Goal: Task Accomplishment & Management: Complete application form

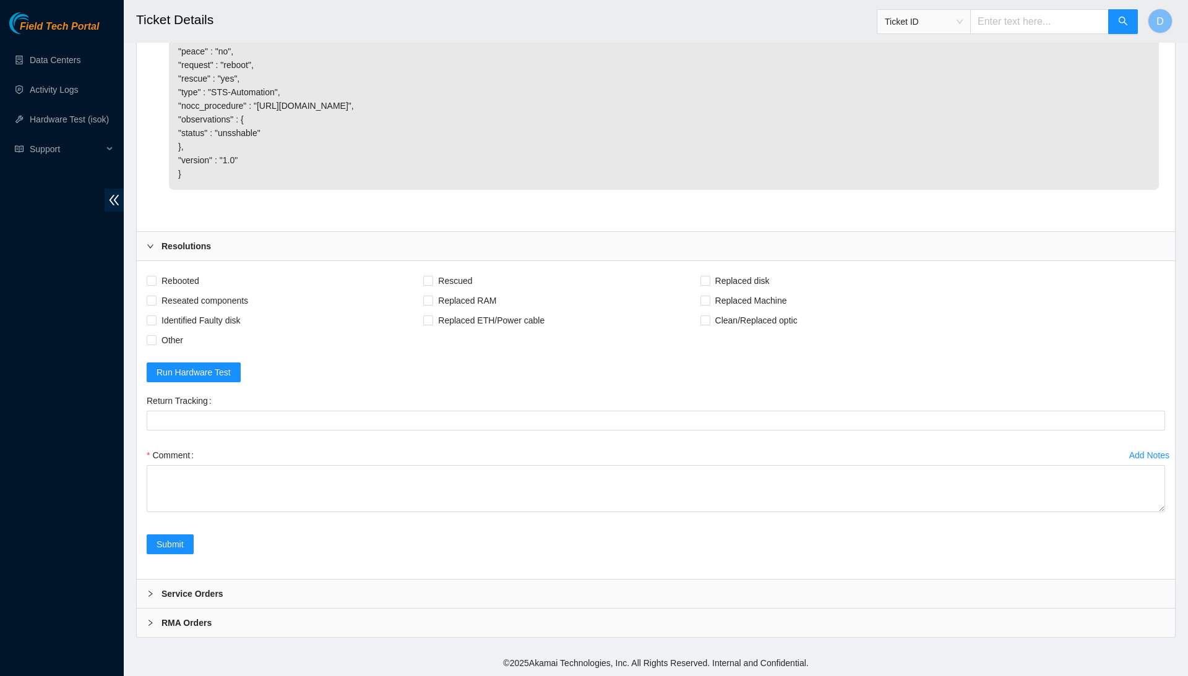
scroll to position [1520, 0]
click at [155, 285] on span at bounding box center [152, 281] width 10 height 10
click at [155, 285] on input "Rebooted" at bounding box center [151, 280] width 9 height 9
checkbox input "true"
click at [156, 298] on span at bounding box center [152, 301] width 10 height 10
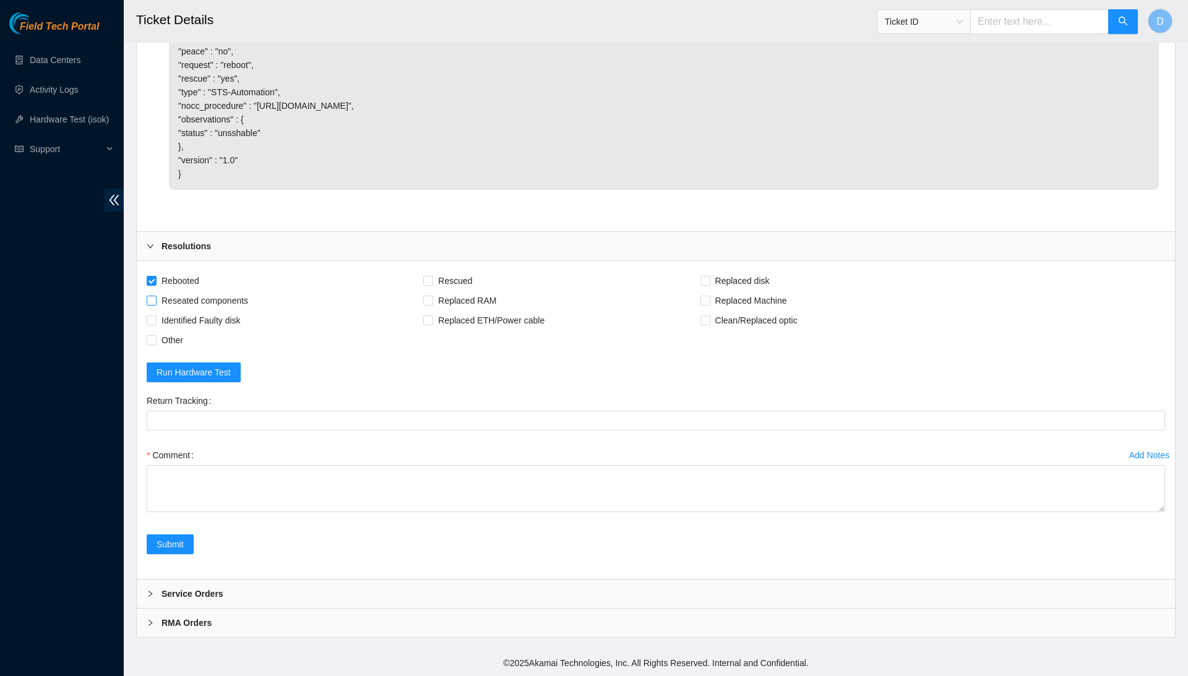
click at [155, 298] on input "Reseated components" at bounding box center [151, 300] width 9 height 9
checkbox input "true"
click at [465, 276] on span "Rescued" at bounding box center [455, 281] width 44 height 20
click at [432, 276] on input "Rescued" at bounding box center [427, 280] width 9 height 9
checkbox input "true"
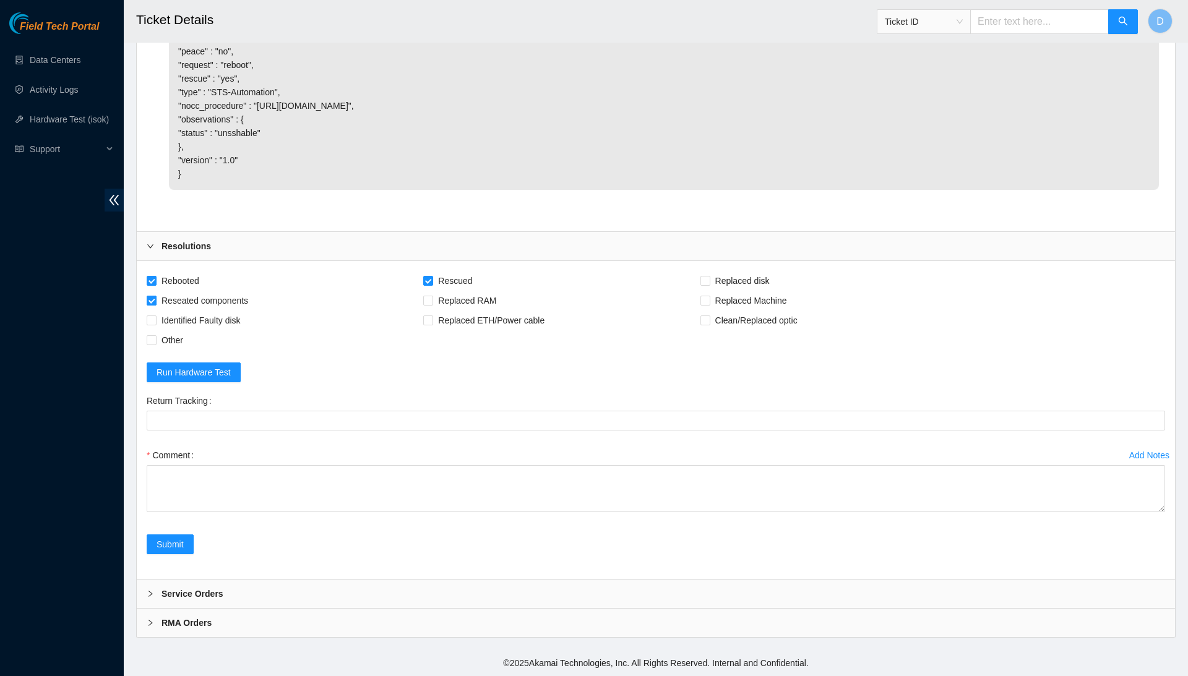
click at [233, 296] on span "Reseated components" at bounding box center [204, 301] width 96 height 20
click at [155, 296] on input "Reseated components" at bounding box center [151, 300] width 9 height 9
click at [233, 296] on span "Reseated components" at bounding box center [204, 301] width 96 height 20
click at [155, 296] on input "Reseated components" at bounding box center [151, 300] width 9 height 9
click at [233, 296] on span "Reseated components" at bounding box center [204, 301] width 96 height 20
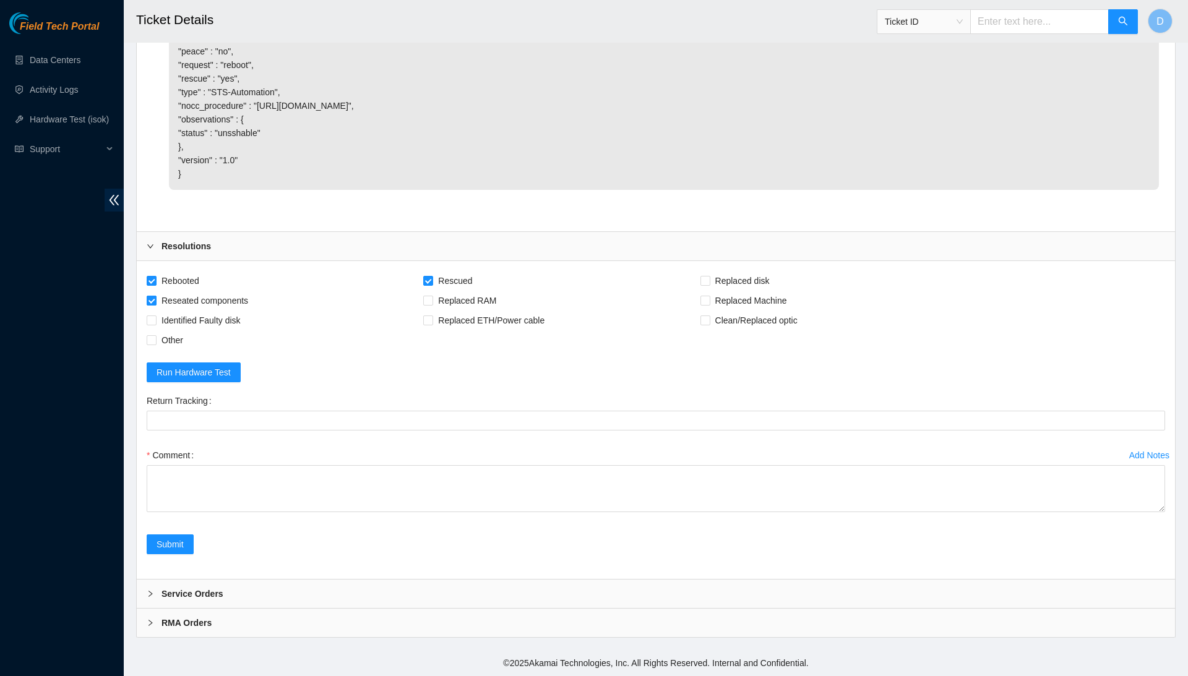
click at [155, 296] on input "Reseated components" at bounding box center [151, 300] width 9 height 9
checkbox input "false"
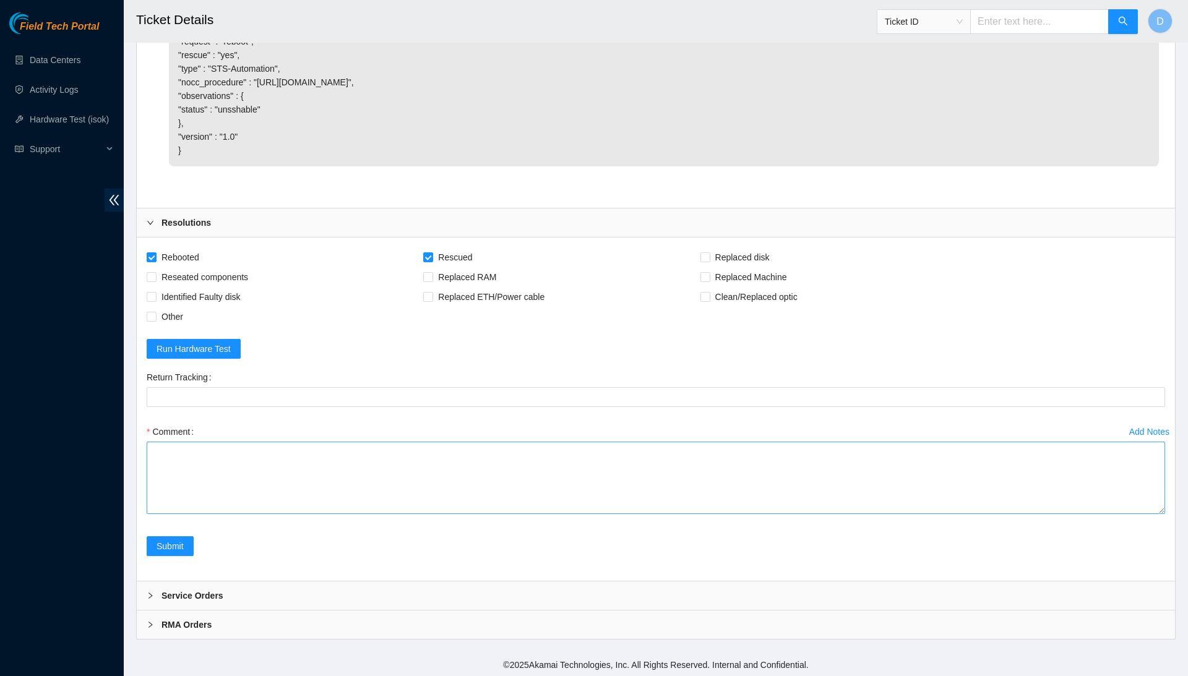
click at [1144, 514] on textarea "Comment" at bounding box center [656, 478] width 1018 height 72
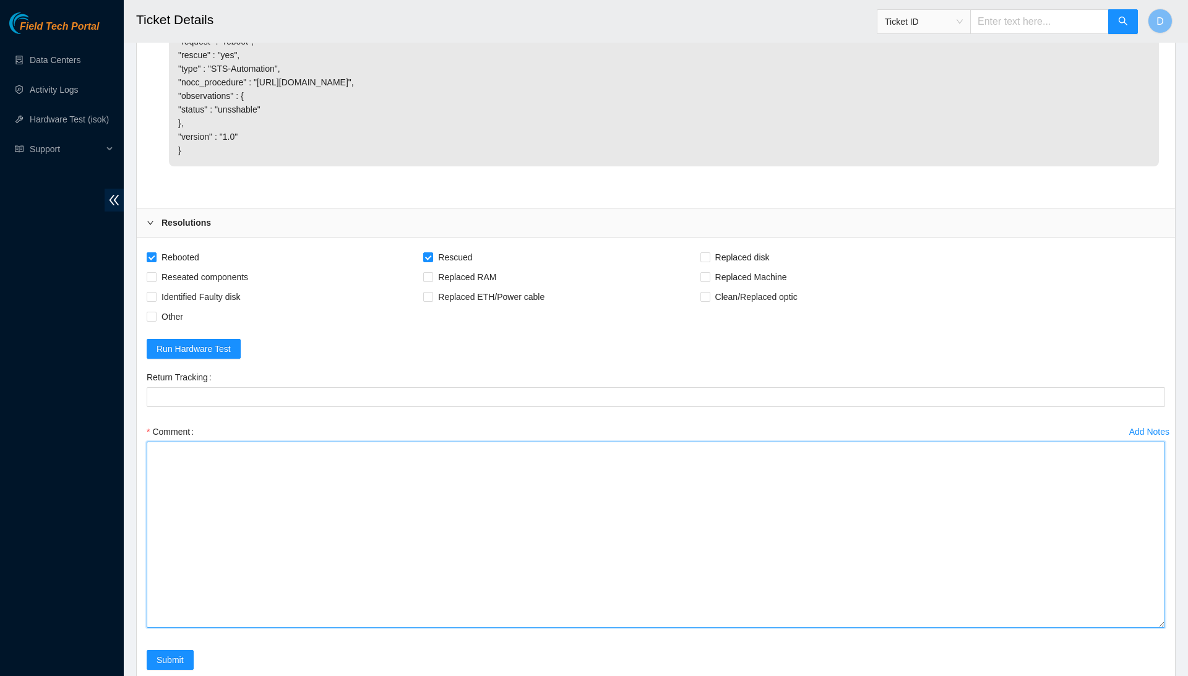
click at [1027, 568] on textarea "Comment" at bounding box center [656, 535] width 1018 height 186
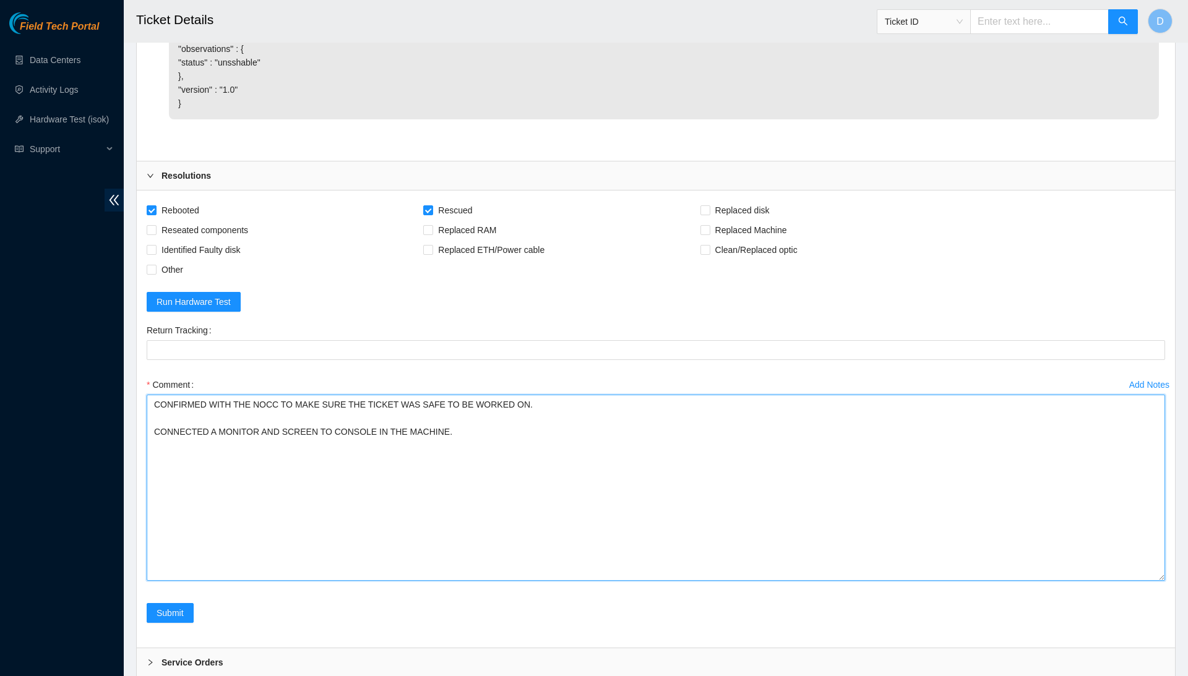
click at [375, 482] on textarea "CONFIRMED WITH THE NOCC TO MAKE SURE THE TICKET WAS SAFE TO BE WORKED ON. CONNE…" at bounding box center [656, 488] width 1018 height 186
click at [458, 457] on textarea "CONFIRMED WITH THE NOCC TO MAKE SURE THE TICKET WAS SAFE TO BE WORKED ON. CONNE…" at bounding box center [656, 488] width 1018 height 186
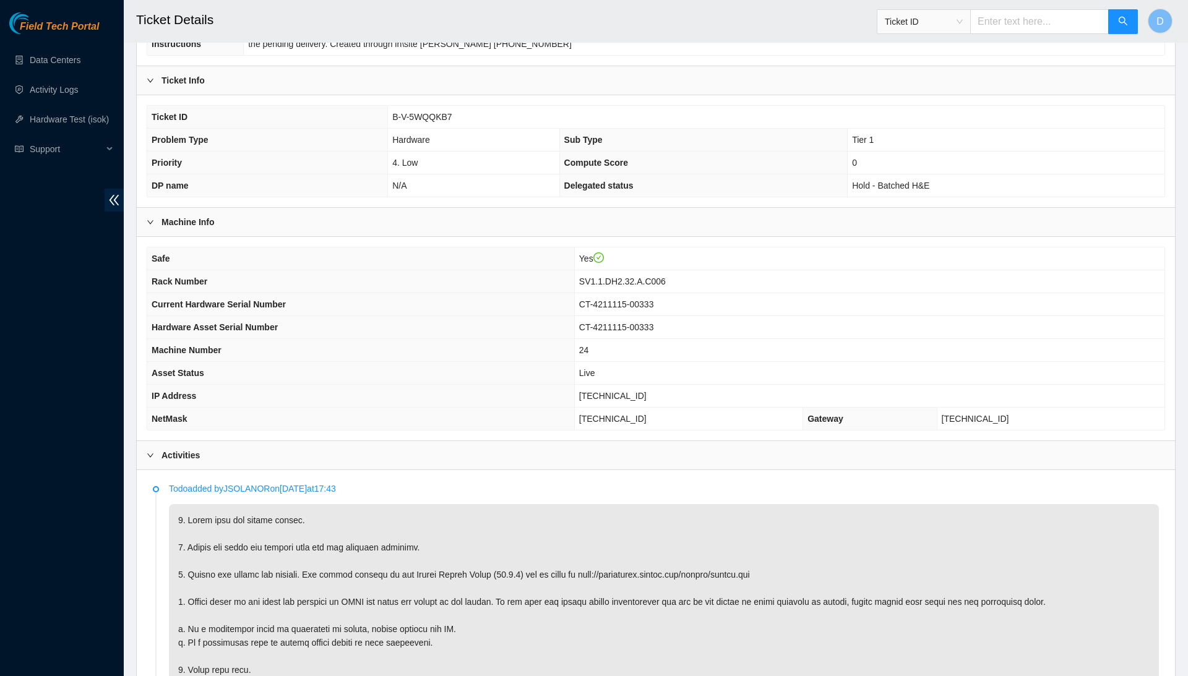
scroll to position [158, 0]
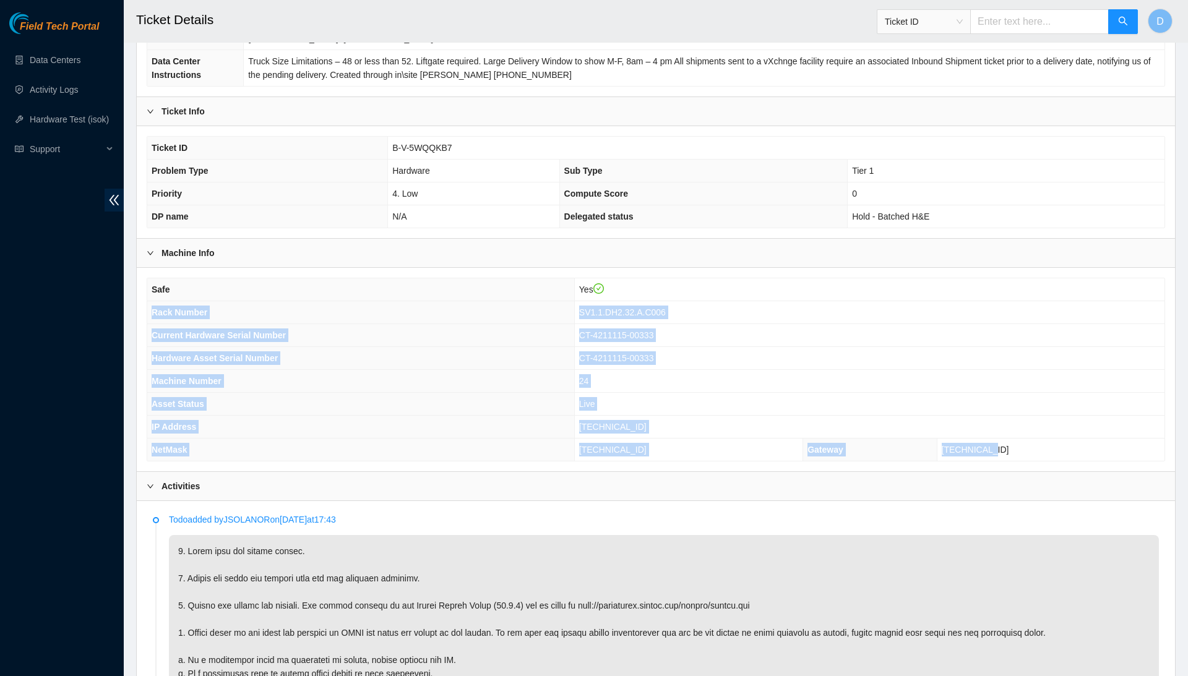
drag, startPoint x: 152, startPoint y: 334, endPoint x: 1069, endPoint y: 473, distance: 927.7
click at [1069, 461] on tbody "Safe Yes Rack Number SV1.1.DH2.32.A.C006 Current Hardware Serial Number CT-4211…" at bounding box center [655, 369] width 1017 height 182
copy tbody "Rack Number SV1.1.DH2.32.A.C006 Current Hardware Serial Number CT-4211115-00333…"
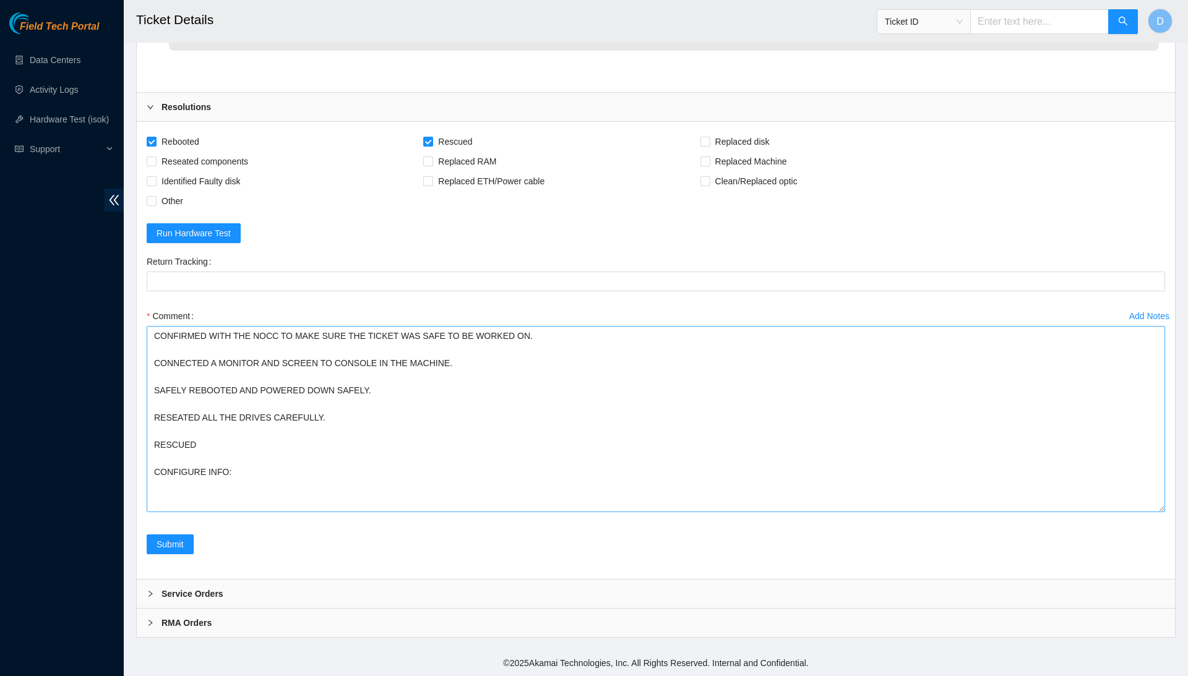
scroll to position [1659, 0]
click at [516, 474] on textarea "CONFIRMED WITH THE NOCC TO MAKE SURE THE TICKET WAS SAFE TO BE WORKED ON. CONNE…" at bounding box center [656, 419] width 1018 height 186
paste textarea "Rack Number SV1.1.DH2.32.A.C006 Current Hardware Serial Number CT-4211115-00333…"
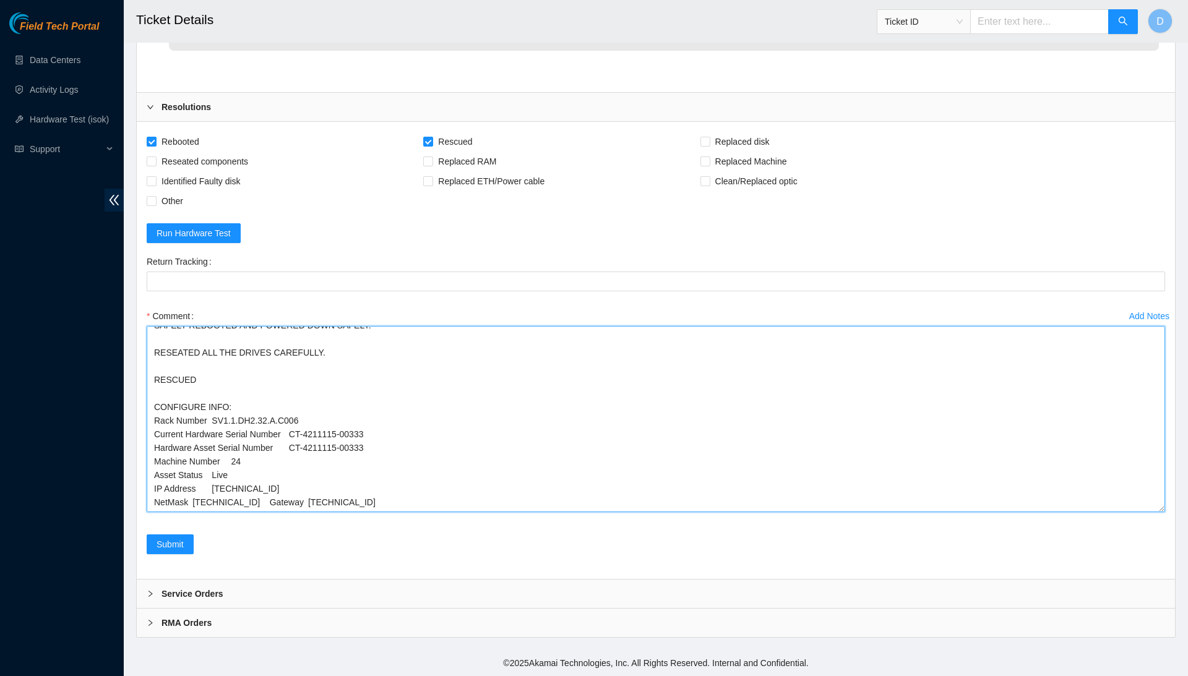
click at [273, 474] on textarea "CONFIRMED WITH THE NOCC TO MAKE SURE THE TICKET WAS SAFE TO BE WORKED ON. CONNE…" at bounding box center [656, 419] width 1018 height 186
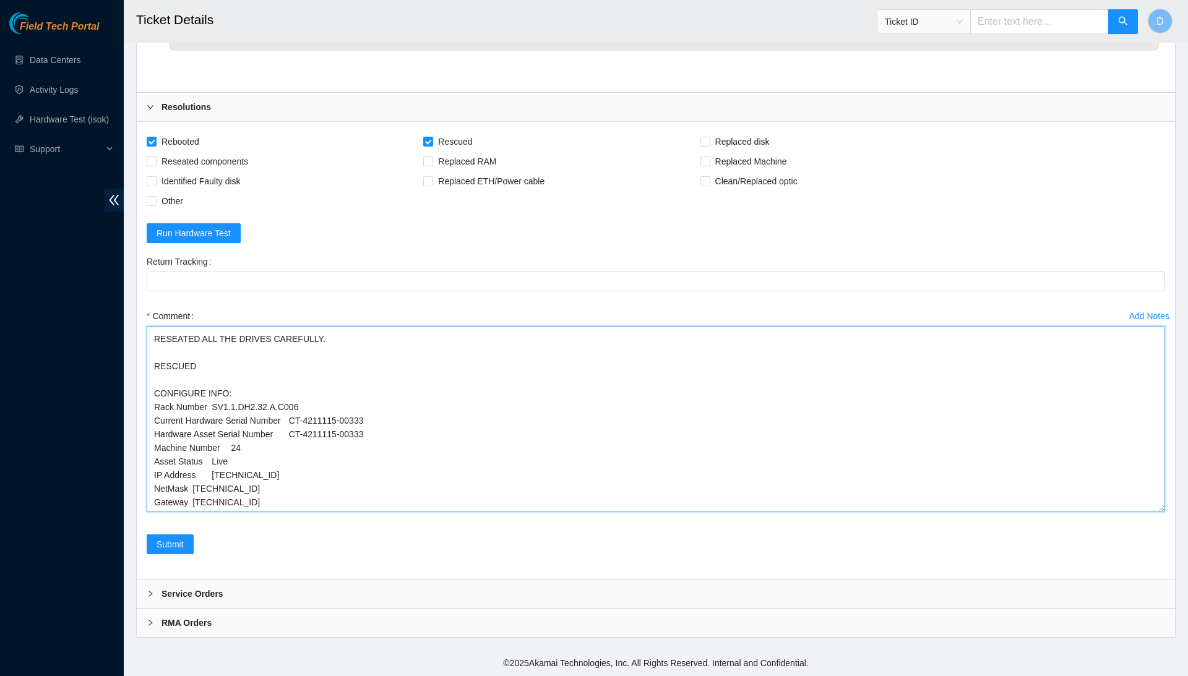
click at [194, 489] on textarea "CONFIRMED WITH THE NOCC TO MAKE SURE THE TICKET WAS SAFE TO BE WORKED ON. CONNE…" at bounding box center [656, 419] width 1018 height 186
click at [192, 474] on textarea "CONFIRMED WITH THE NOCC TO MAKE SURE THE TICKET WAS SAFE TO BE WORKED ON. CONNE…" at bounding box center [656, 419] width 1018 height 186
click at [194, 476] on textarea "CONFIRMED WITH THE NOCC TO MAKE SURE THE TICKET WAS SAFE TO BE WORKED ON. CONNE…" at bounding box center [656, 419] width 1018 height 186
click at [214, 462] on textarea "CONFIRMED WITH THE NOCC TO MAKE SURE THE TICKET WAS SAFE TO BE WORKED ON. CONNE…" at bounding box center [656, 419] width 1018 height 186
click at [219, 454] on textarea "CONFIRMED WITH THE NOCC TO MAKE SURE THE TICKET WAS SAFE TO BE WORKED ON. CONNE…" at bounding box center [656, 419] width 1018 height 186
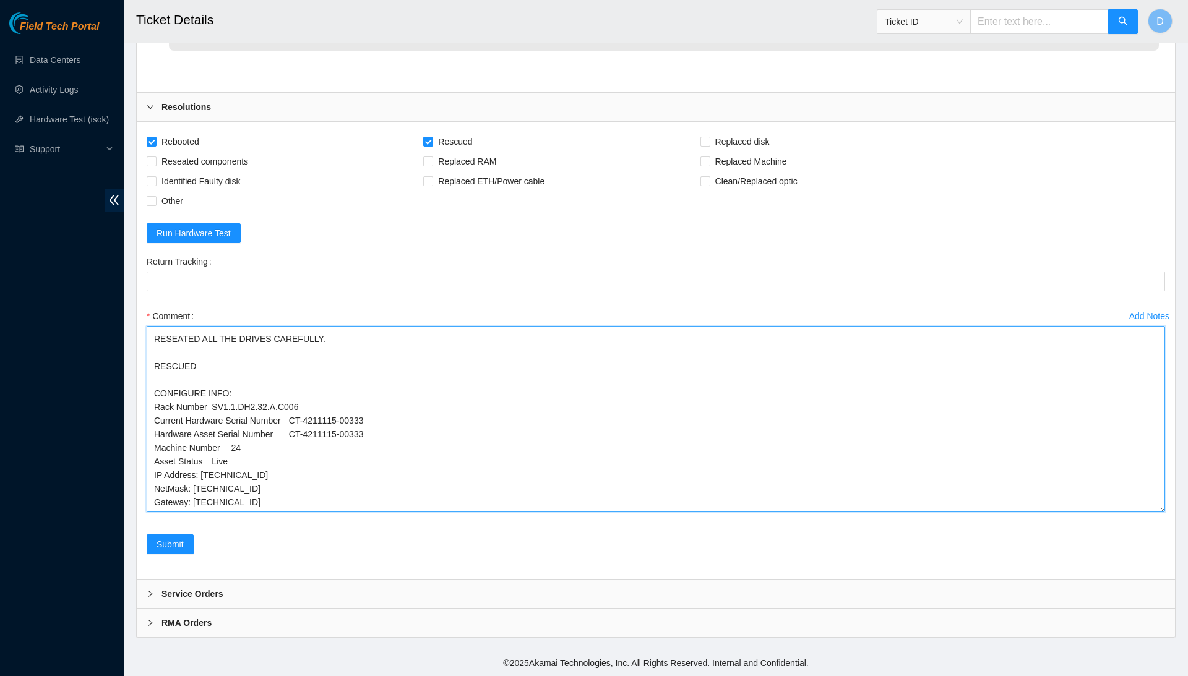
click at [219, 454] on textarea "CONFIRMED WITH THE NOCC TO MAKE SURE THE TICKET WAS SAFE TO BE WORKED ON. CONNE…" at bounding box center [656, 419] width 1018 height 186
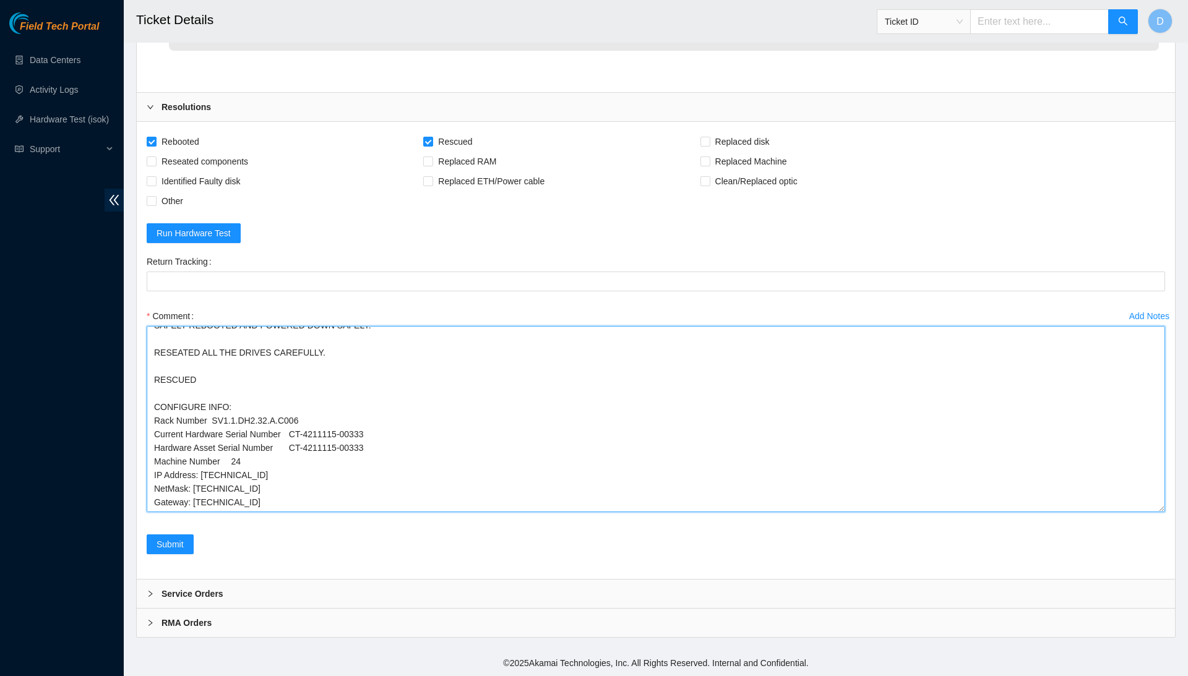
click at [235, 436] on textarea "CONFIRMED WITH THE NOCC TO MAKE SURE THE TICKET WAS SAFE TO BE WORKED ON. CONNE…" at bounding box center [656, 419] width 1018 height 186
click at [295, 422] on textarea "CONFIRMED WITH THE NOCC TO MAKE SURE THE TICKET WAS SAFE TO BE WORKED ON. CONNE…" at bounding box center [656, 419] width 1018 height 186
click at [297, 409] on textarea "CONFIRMED WITH THE NOCC TO MAKE SURE THE TICKET WAS SAFE TO BE WORKED ON. CONNE…" at bounding box center [656, 419] width 1018 height 186
click at [216, 395] on textarea "CONFIRMED WITH THE NOCC TO MAKE SURE THE TICKET WAS SAFE TO BE WORKED ON. CONNE…" at bounding box center [656, 419] width 1018 height 186
click at [278, 474] on textarea "CONFIRMED WITH THE NOCC TO MAKE SURE THE TICKET WAS SAFE TO BE WORKED ON. CONNE…" at bounding box center [656, 419] width 1018 height 186
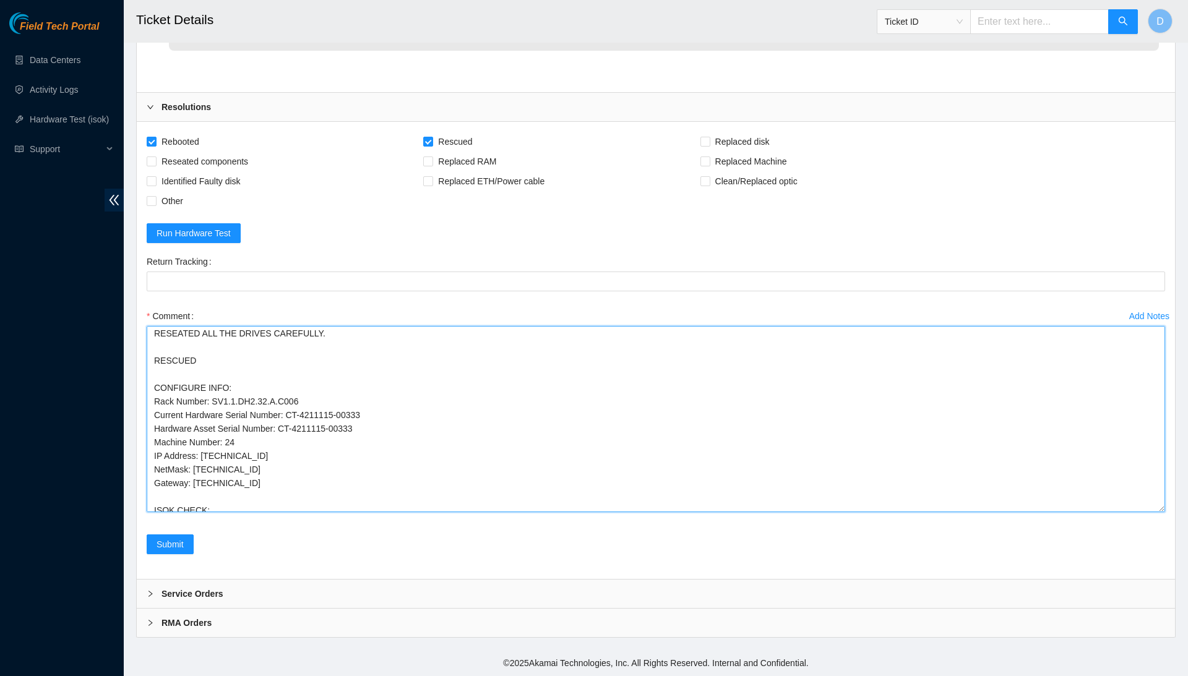
scroll to position [94, 0]
paste textarea "23.209.85.27 : passed: ok"
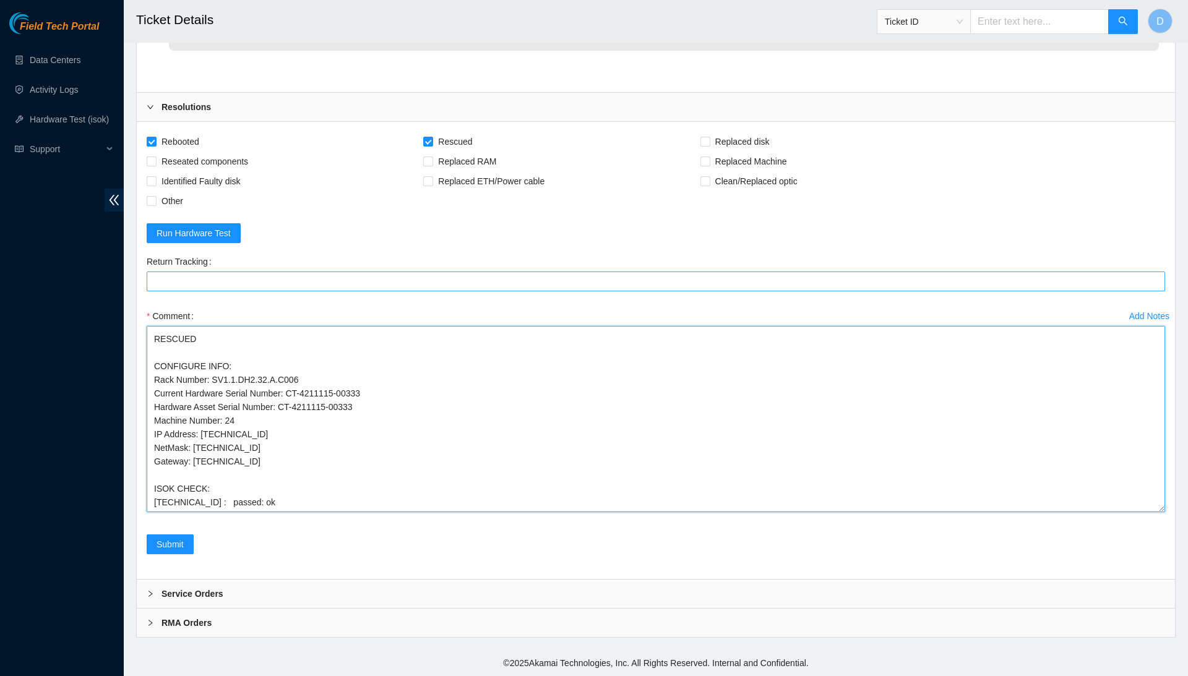
scroll to position [0, 0]
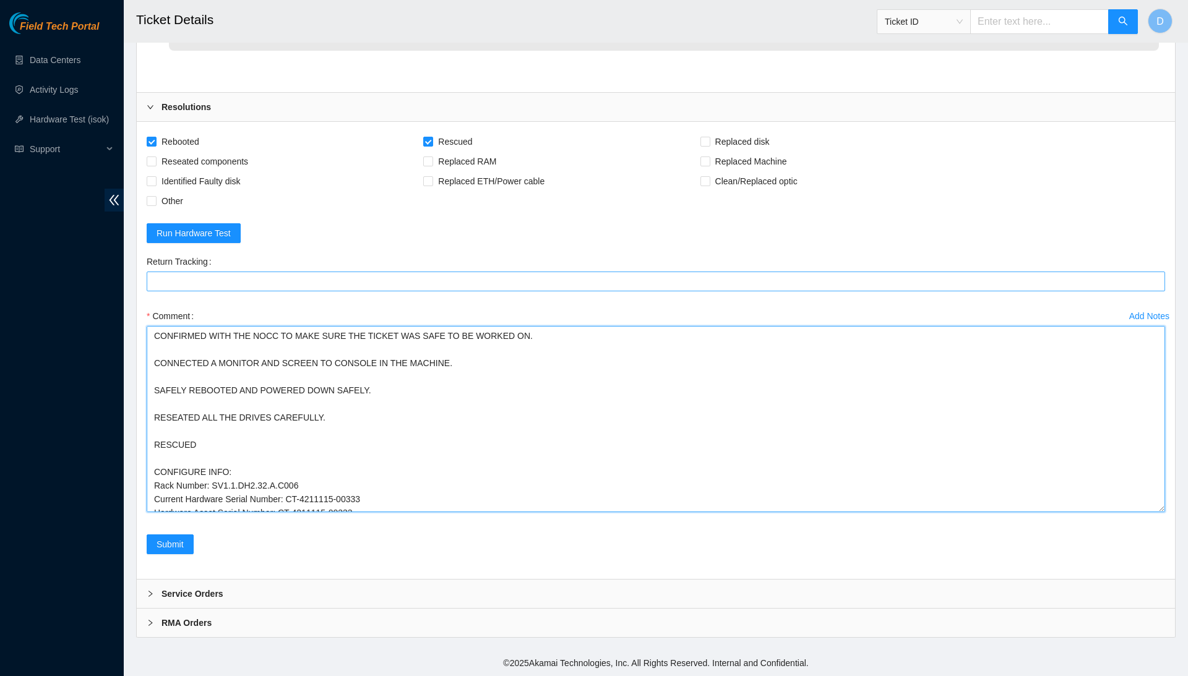
drag, startPoint x: 349, startPoint y: 500, endPoint x: 295, endPoint y: 279, distance: 227.9
click at [295, 279] on form "Rebooted Rescued Replaced disk Reseated components Replaced RAM Replaced Machin…" at bounding box center [656, 350] width 1018 height 437
type textarea "CONFIRMED WITH THE NOCC TO MAKE SURE THE TICKET WAS SAFE TO BE WORKED ON. CONNE…"
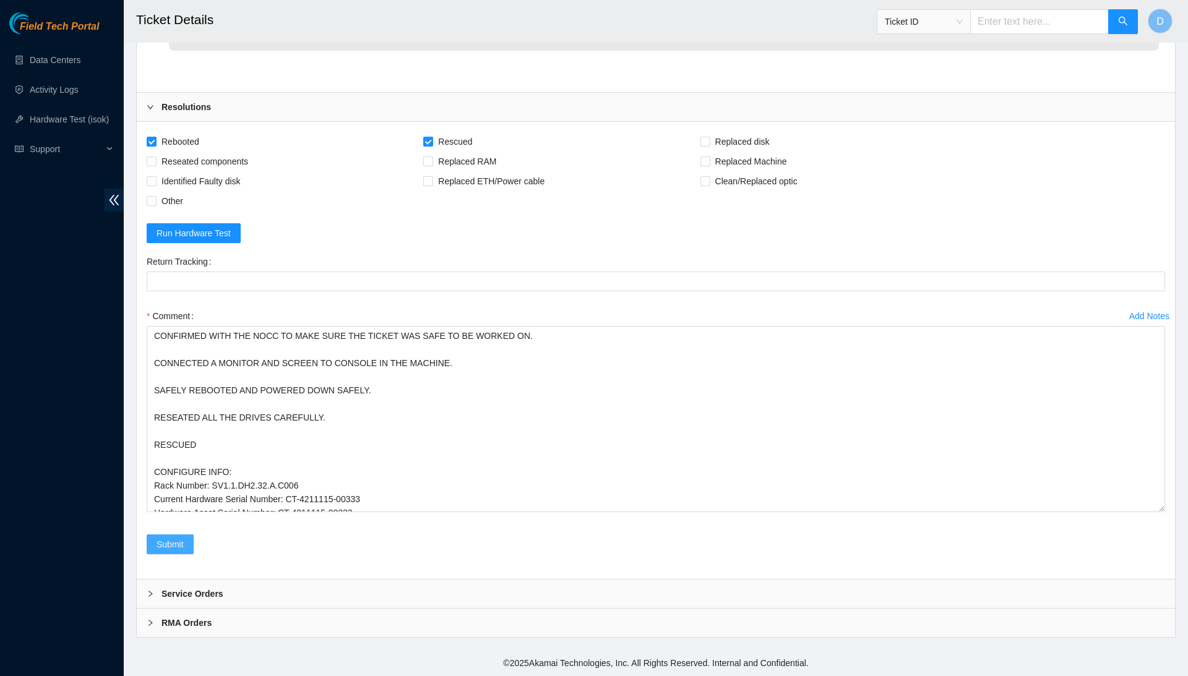
click at [174, 544] on span "Submit" at bounding box center [169, 544] width 27 height 14
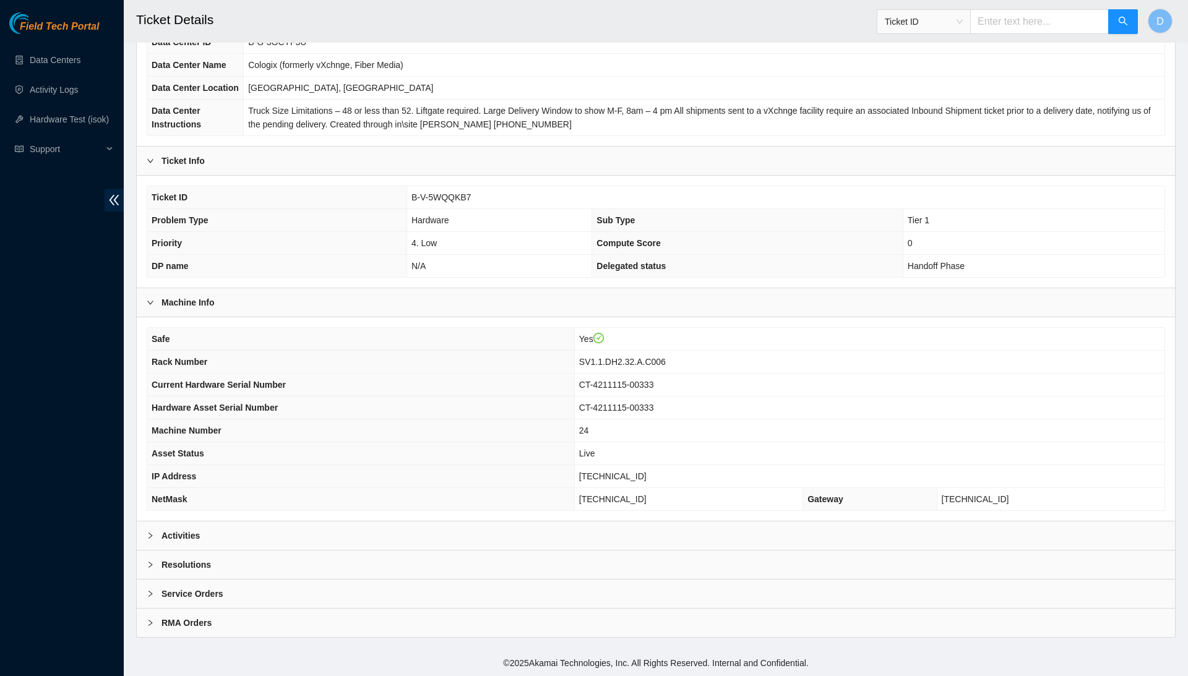
scroll to position [131, 0]
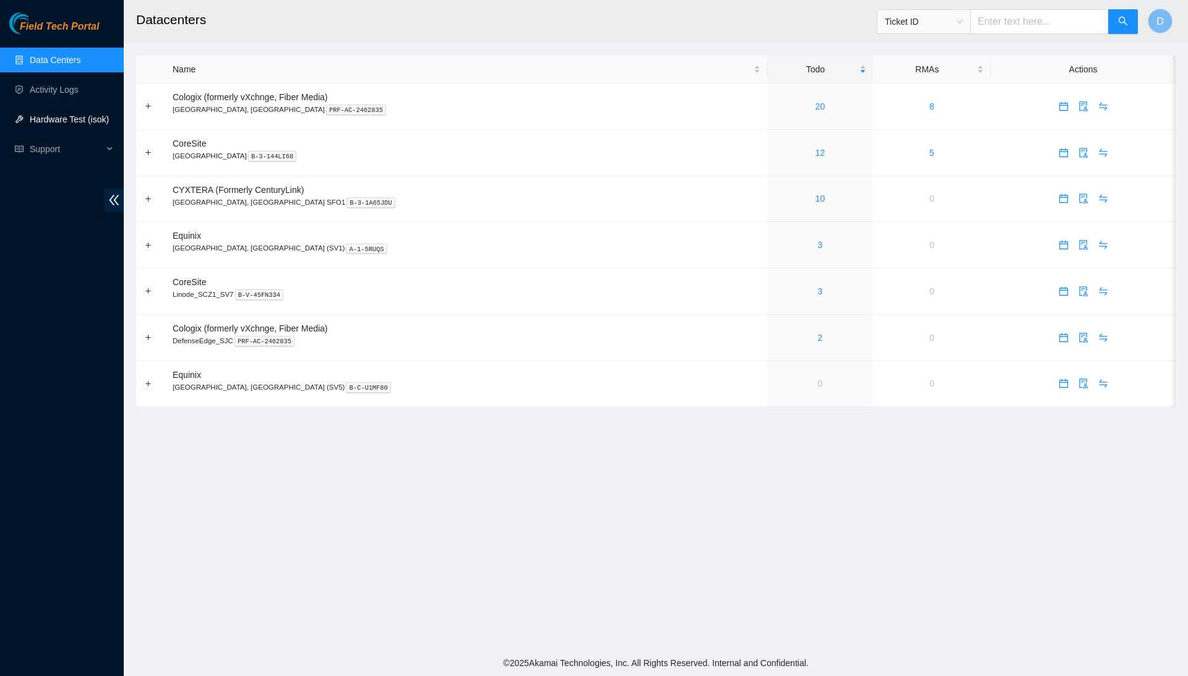
click at [87, 115] on link "Hardware Test (isok)" at bounding box center [69, 119] width 79 height 10
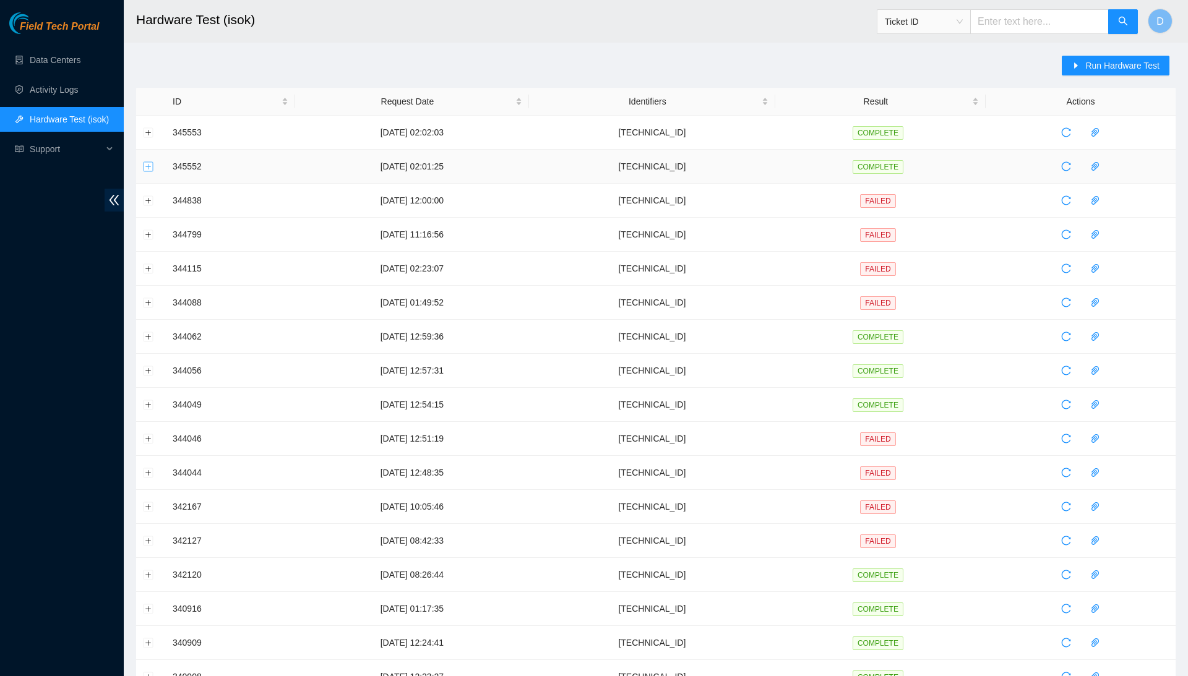
click at [146, 169] on button "Expand row" at bounding box center [148, 166] width 10 height 10
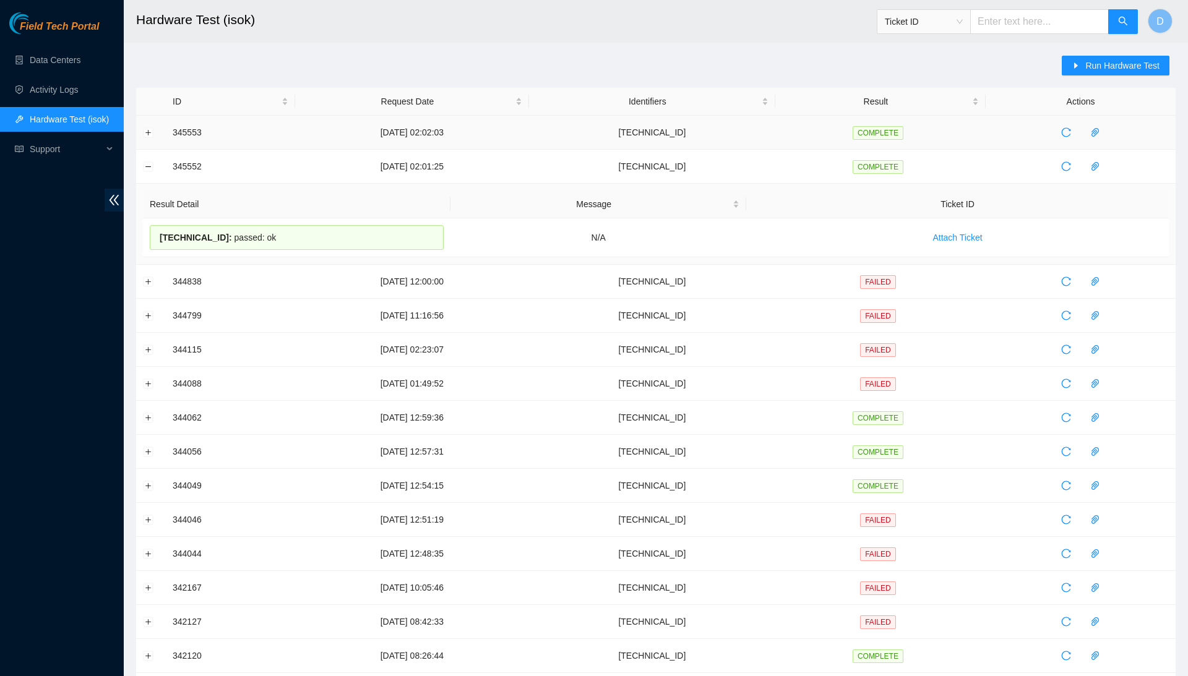
click at [145, 124] on td at bounding box center [151, 133] width 30 height 34
click at [146, 132] on button "Expand row" at bounding box center [148, 132] width 10 height 10
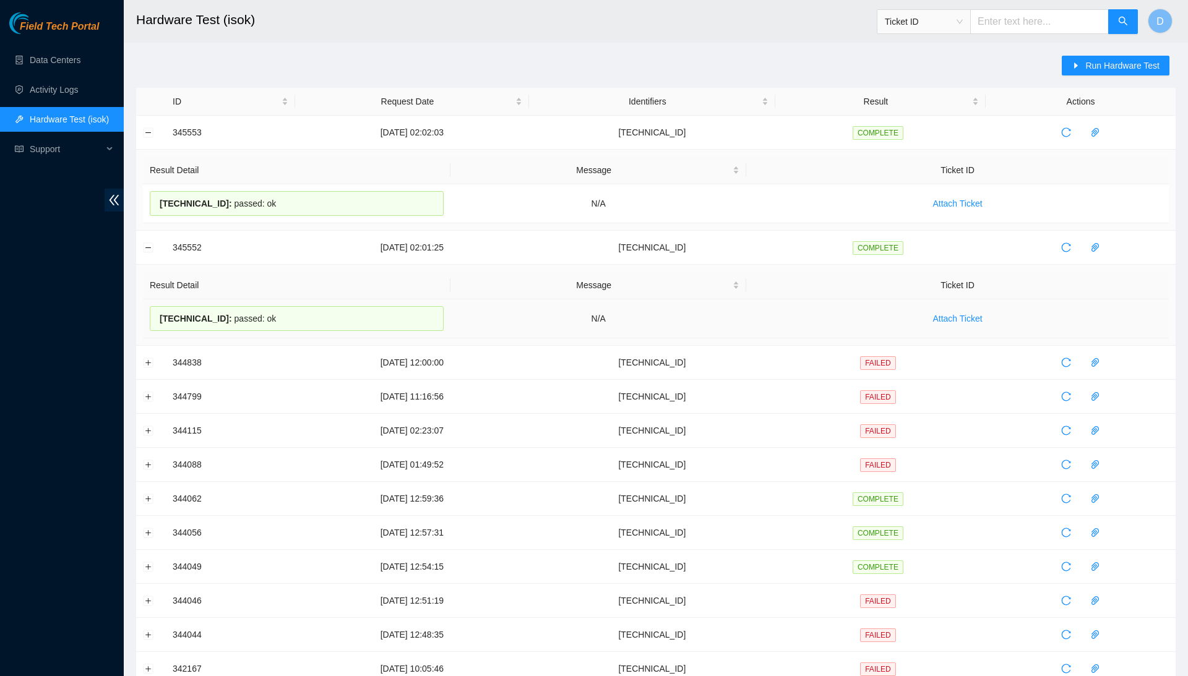
click at [213, 320] on span "23.209.85.27 :" at bounding box center [196, 319] width 72 height 10
copy div "23.209.85.27 : passed: ok"
click at [210, 208] on span "96.6.144.37 :" at bounding box center [196, 204] width 72 height 10
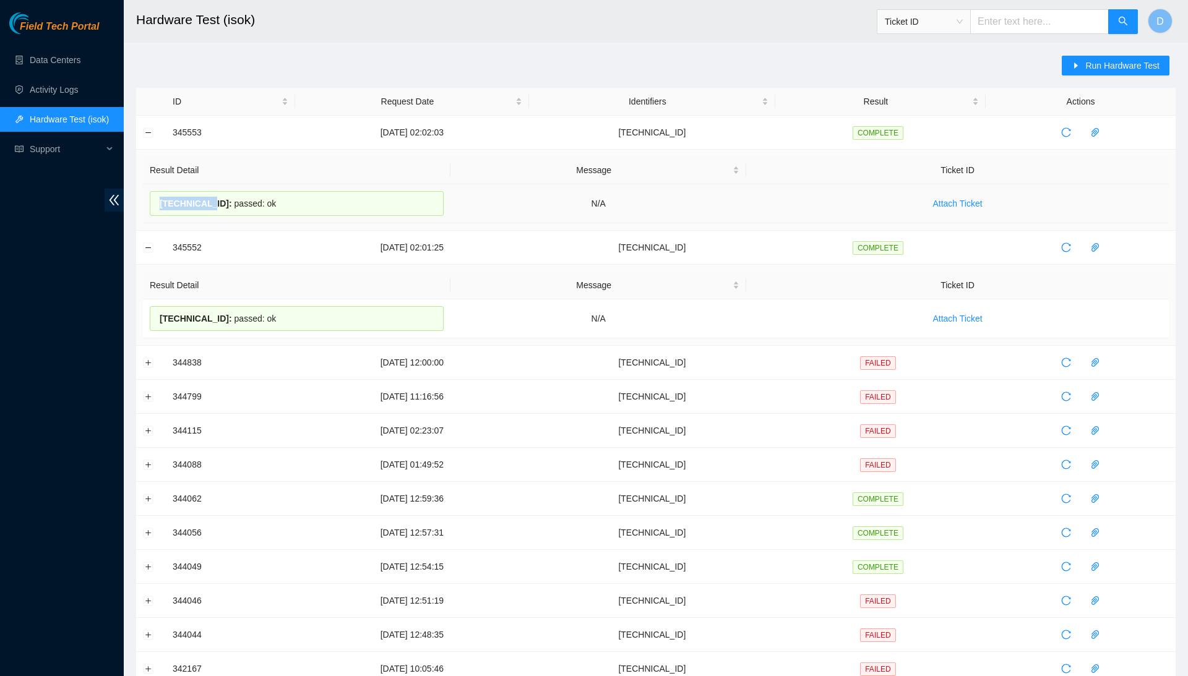
click at [210, 208] on span "96.6.144.37 :" at bounding box center [196, 204] width 72 height 10
copy div "96.6.144.37 : passed: ok"
click at [150, 127] on button "Collapse row" at bounding box center [148, 132] width 10 height 10
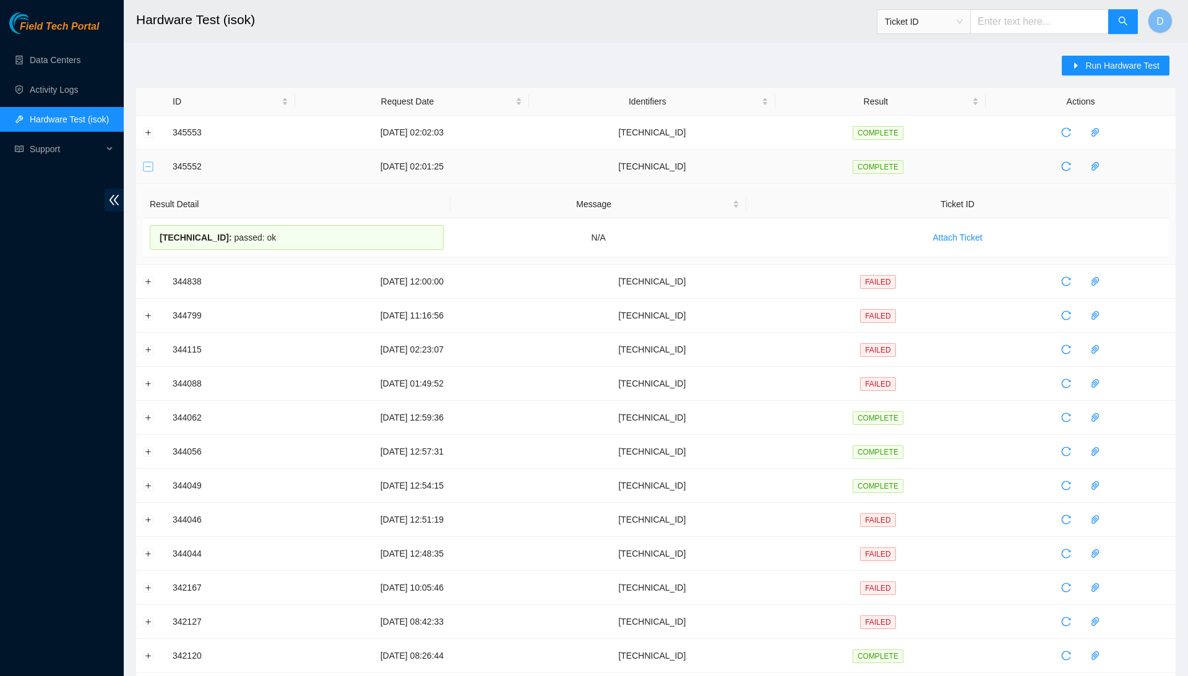
click at [148, 167] on button "Collapse row" at bounding box center [148, 166] width 10 height 10
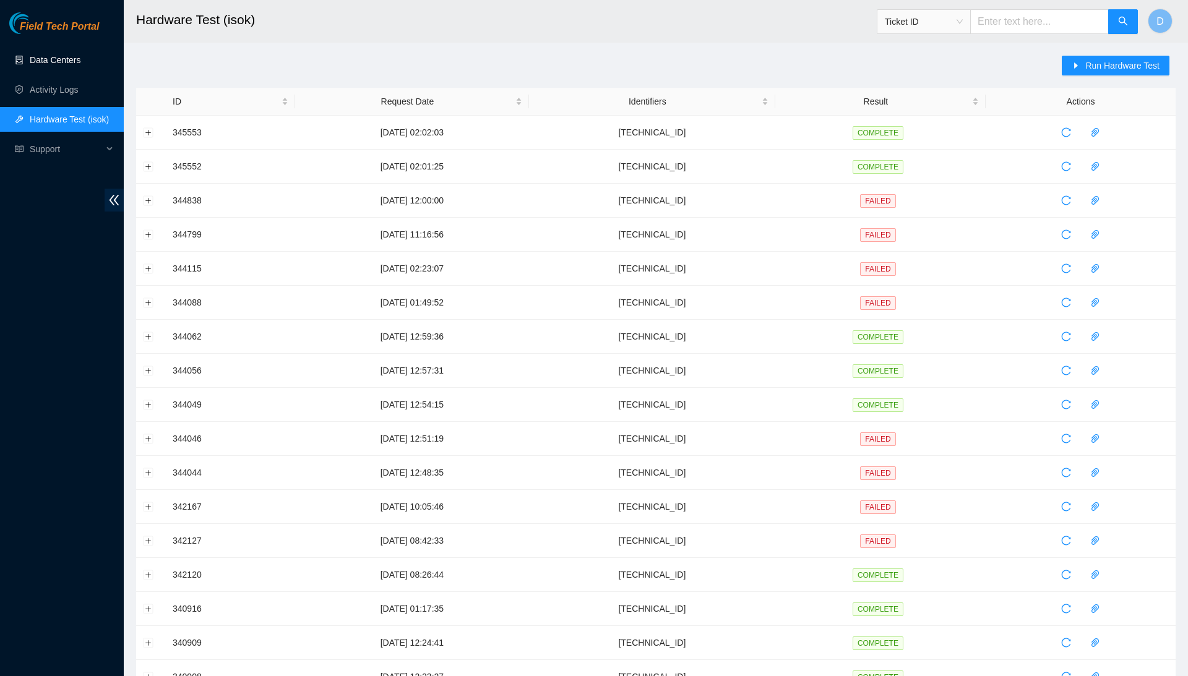
click at [77, 55] on link "Data Centers" at bounding box center [55, 60] width 51 height 10
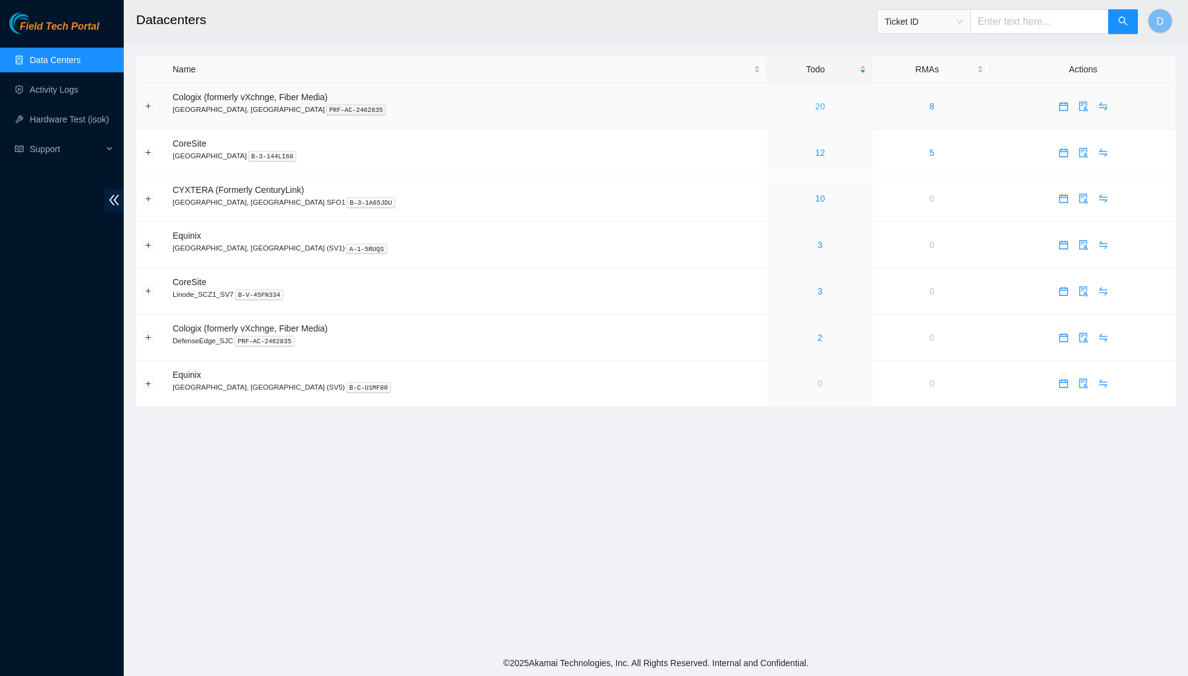
click at [815, 107] on link "20" at bounding box center [820, 106] width 10 height 10
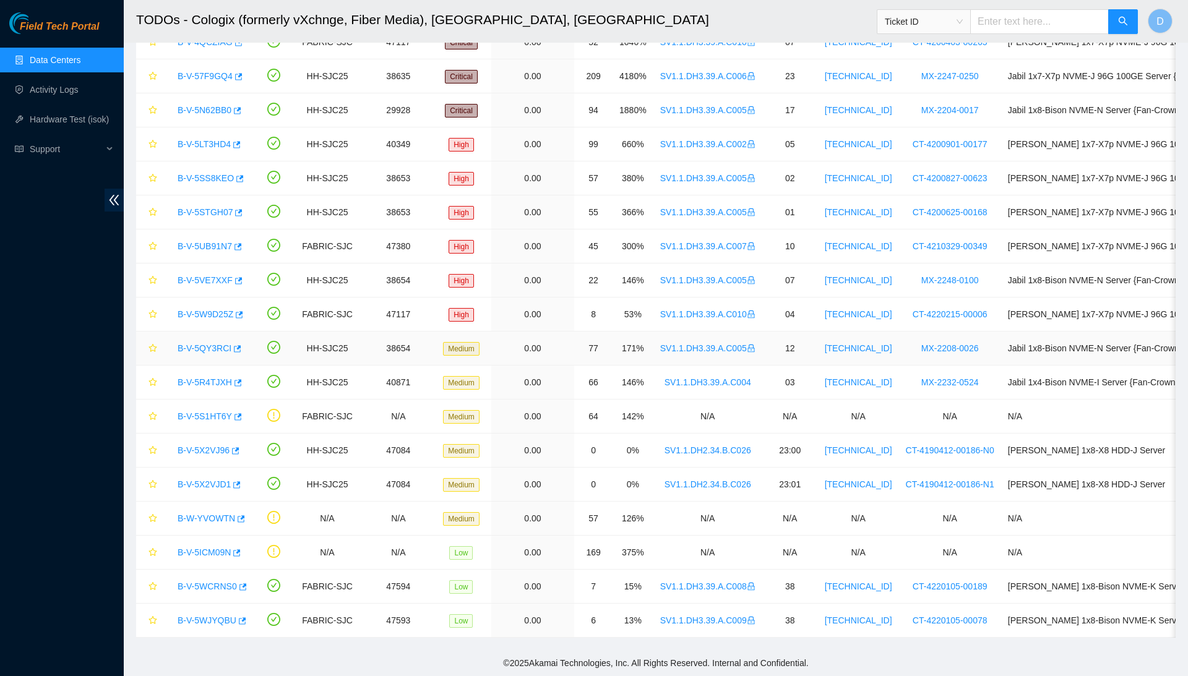
scroll to position [110, 0]
click at [239, 447] on icon "button" at bounding box center [235, 450] width 7 height 7
click at [199, 481] on link "B-V-5X2VJD1" at bounding box center [204, 484] width 53 height 10
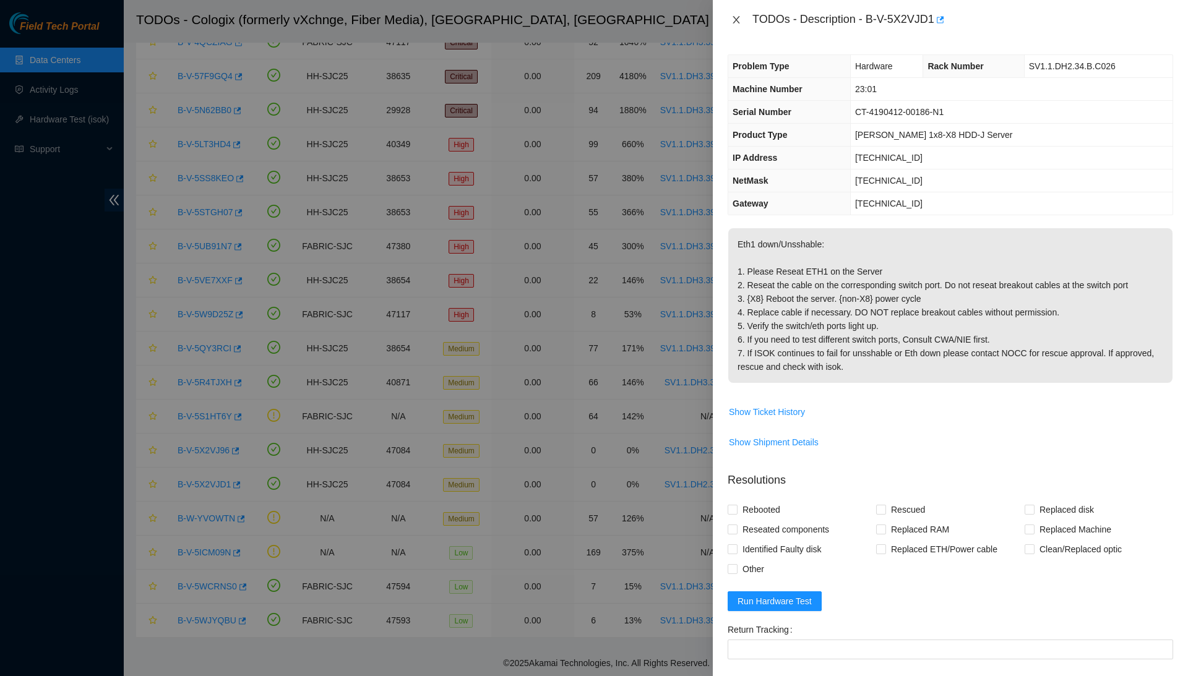
click at [735, 21] on icon "close" at bounding box center [736, 20] width 10 height 10
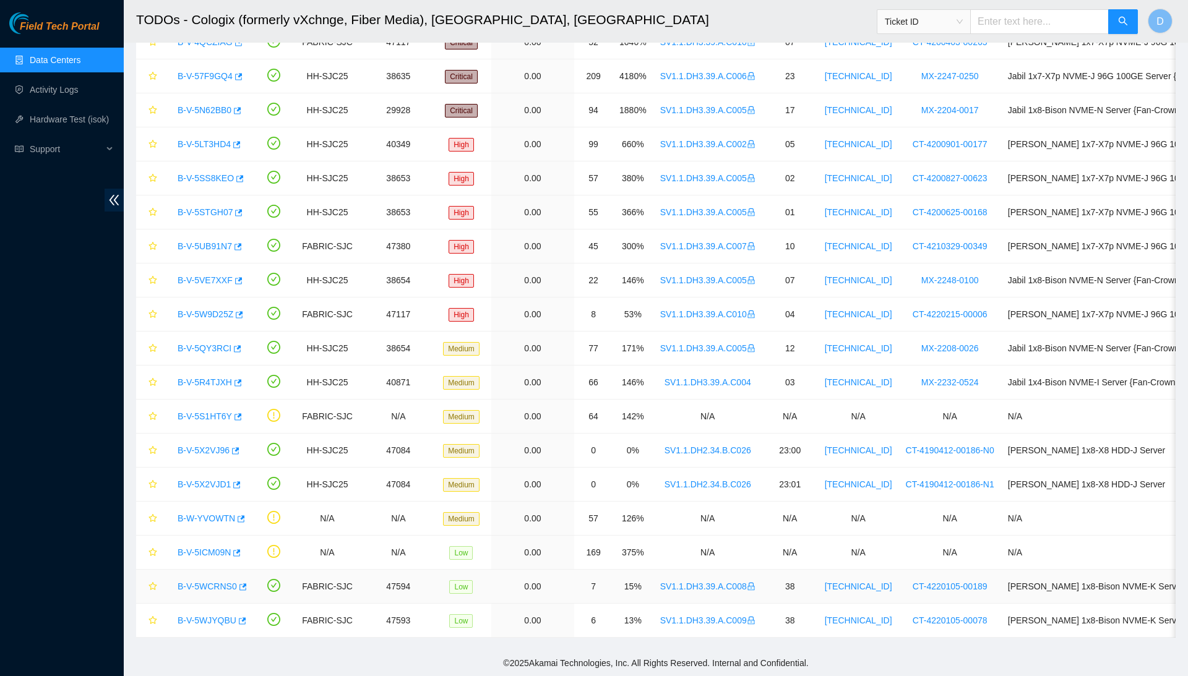
click at [208, 590] on link "B-V-5WCRNS0" at bounding box center [207, 586] width 59 height 10
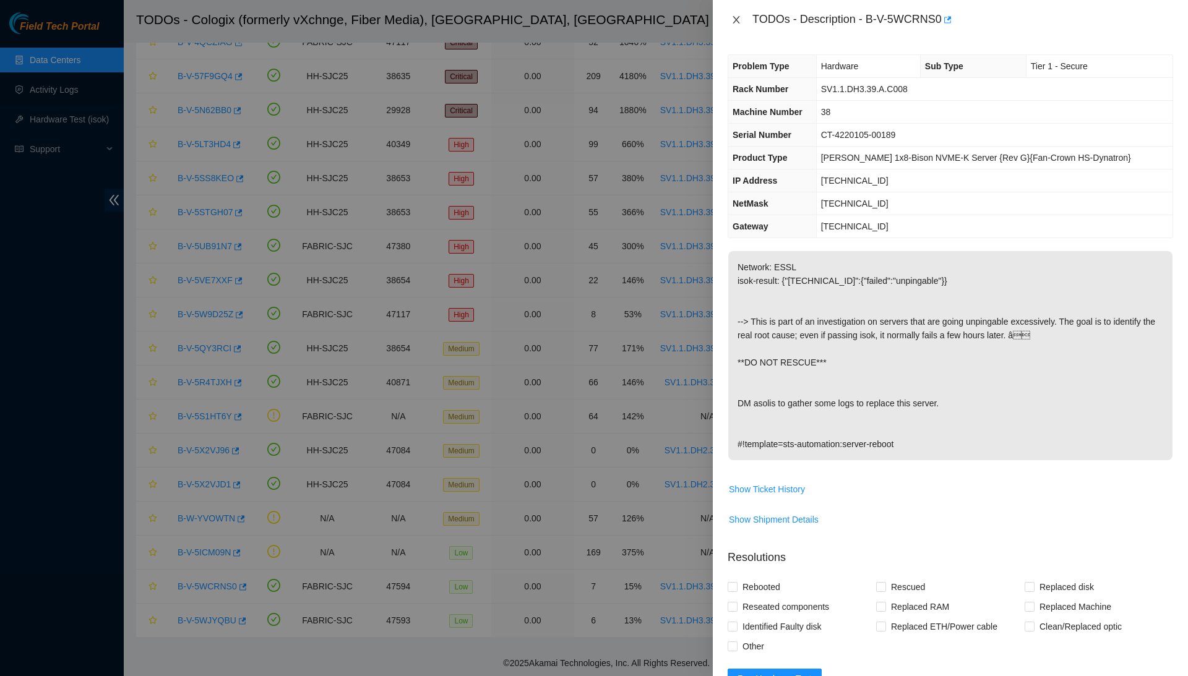
click at [731, 23] on icon "close" at bounding box center [736, 20] width 10 height 10
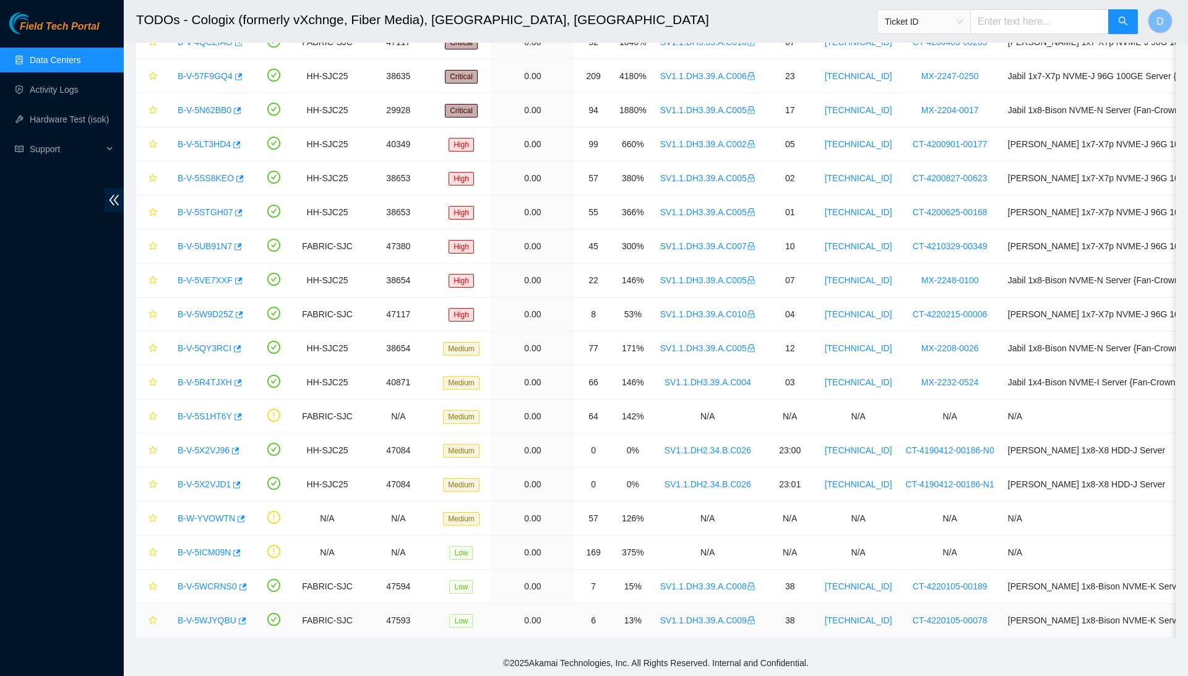
click at [218, 619] on link "B-V-5WJYQBU" at bounding box center [207, 620] width 59 height 10
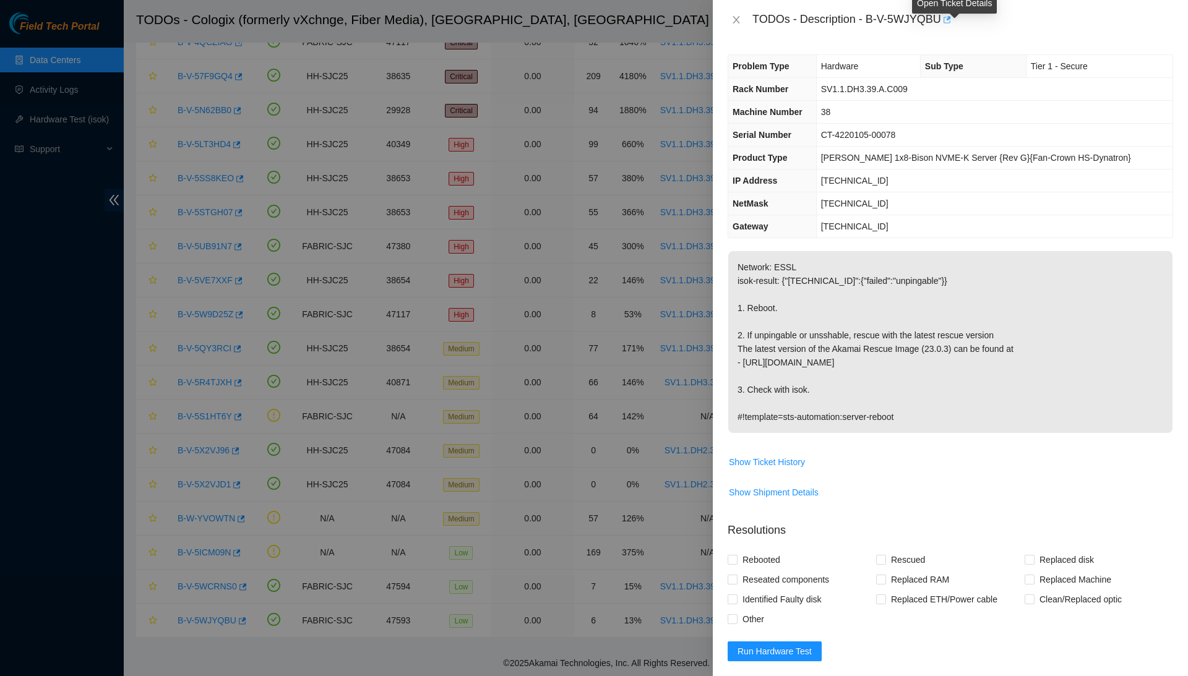
click at [957, 17] on body "Field Tech Portal Data Centers Activity Logs Hardware Test (isok) Support TODOs…" at bounding box center [594, 230] width 1188 height 676
click at [951, 17] on icon "button" at bounding box center [946, 19] width 7 height 7
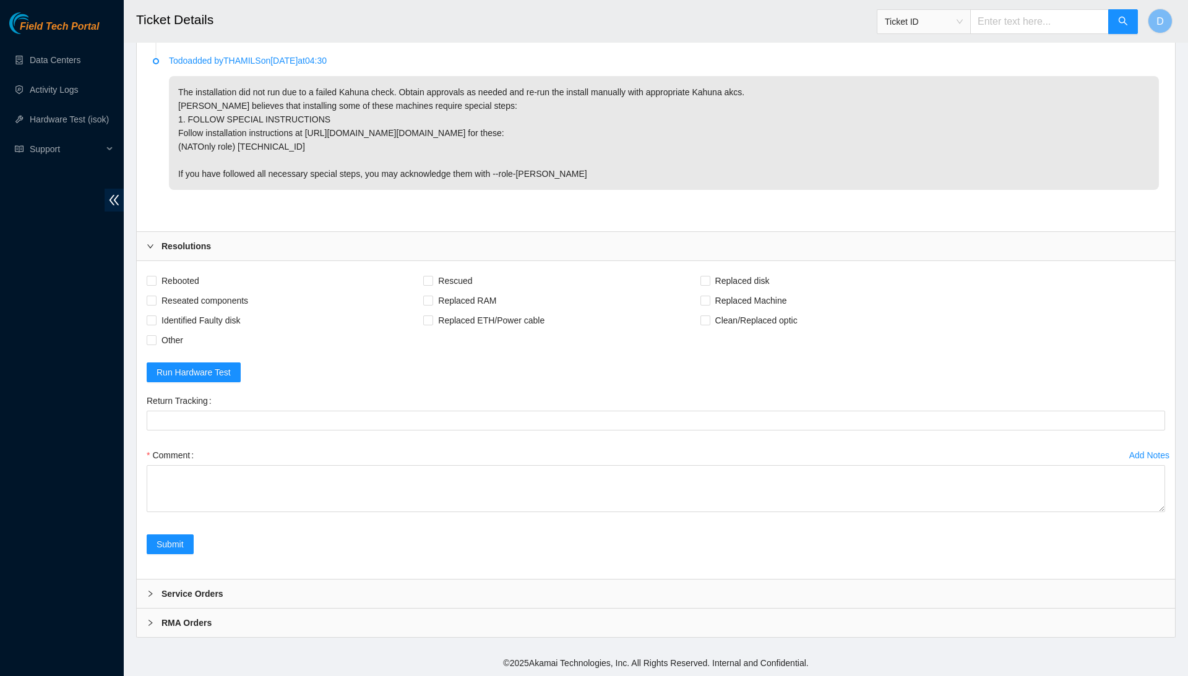
scroll to position [998, 0]
click at [196, 280] on span "Rebooted" at bounding box center [180, 281] width 48 height 20
click at [155, 280] on input "Rebooted" at bounding box center [151, 280] width 9 height 9
checkbox input "true"
click at [450, 284] on span "Rescued" at bounding box center [455, 281] width 44 height 20
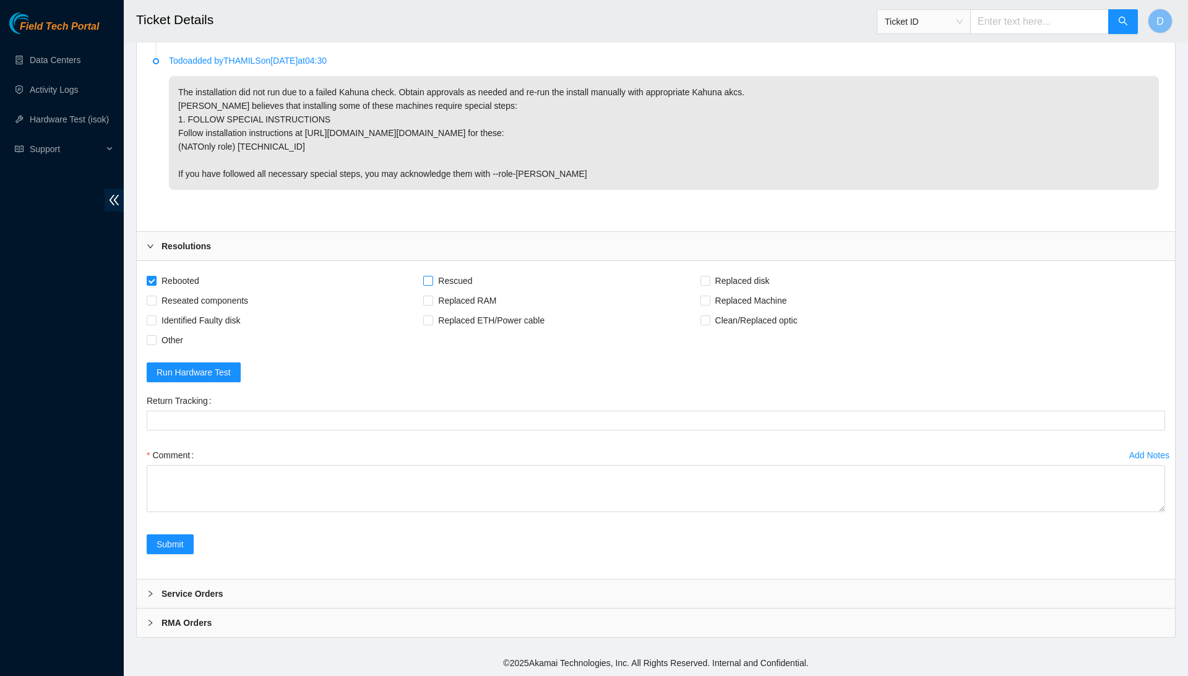
click at [432, 284] on input "Rescued" at bounding box center [427, 280] width 9 height 9
checkbox input "true"
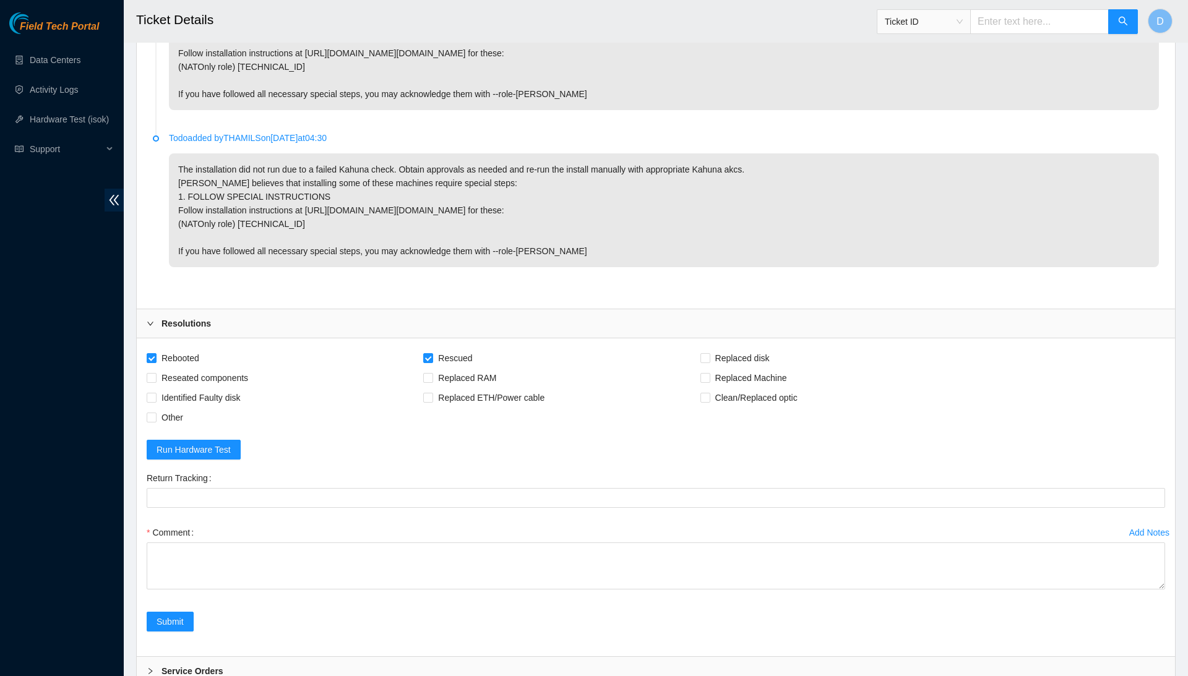
scroll to position [916, 0]
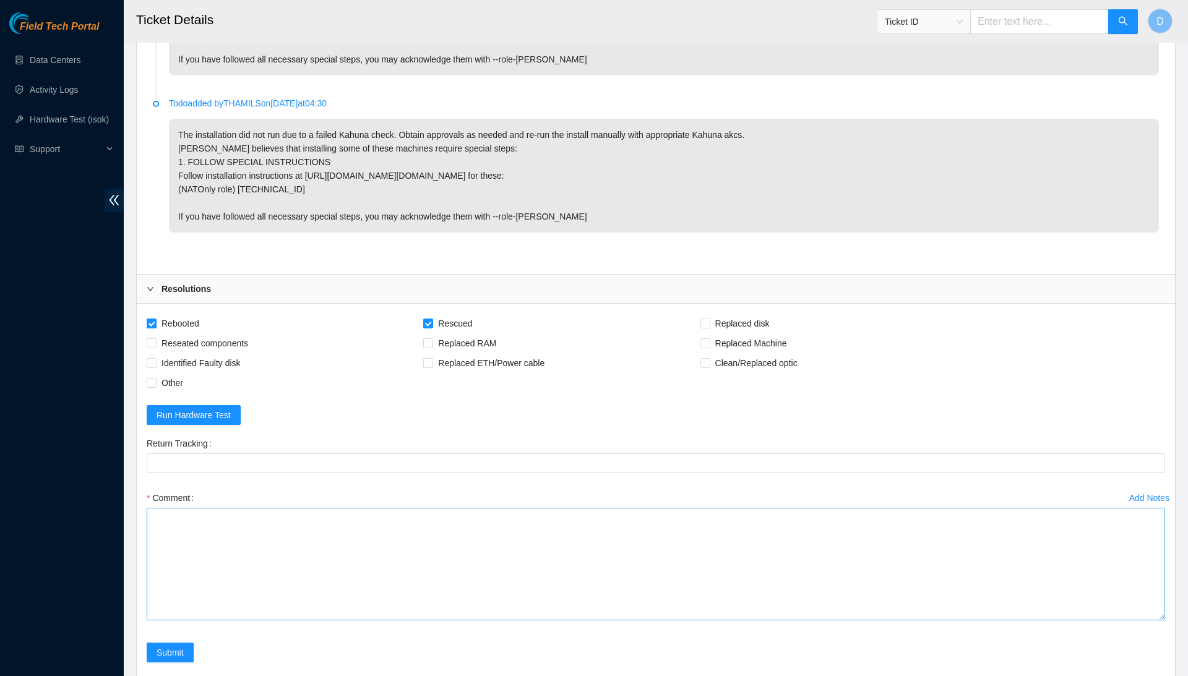
click at [1152, 620] on textarea "Comment" at bounding box center [656, 564] width 1018 height 113
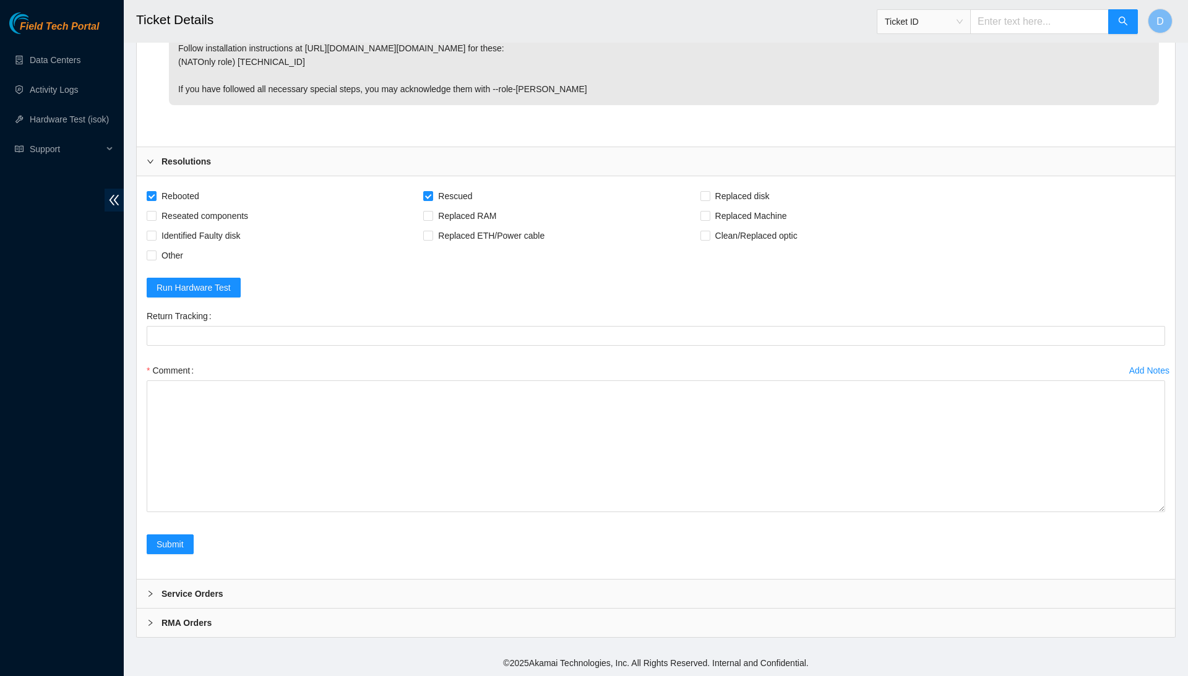
scroll to position [1053, 0]
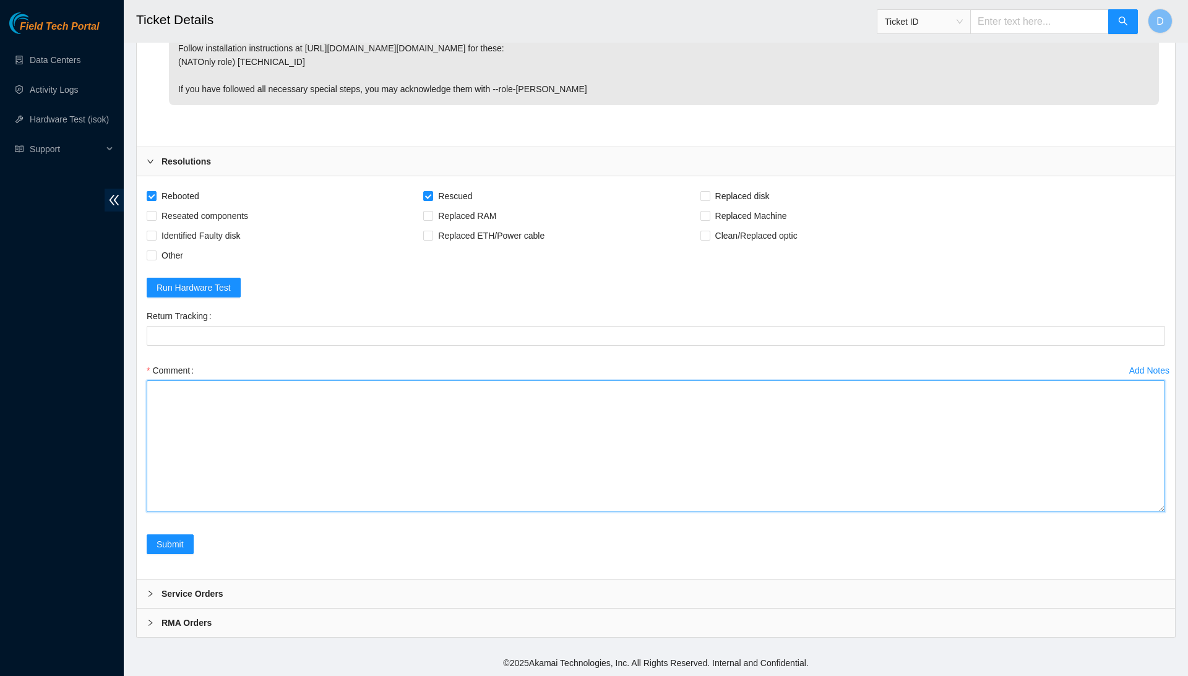
click at [404, 448] on textarea "Comment" at bounding box center [656, 446] width 1018 height 132
paste textarea "Confirmed with the Nocc to make sure the ticket was safe to be worked on. Conne…"
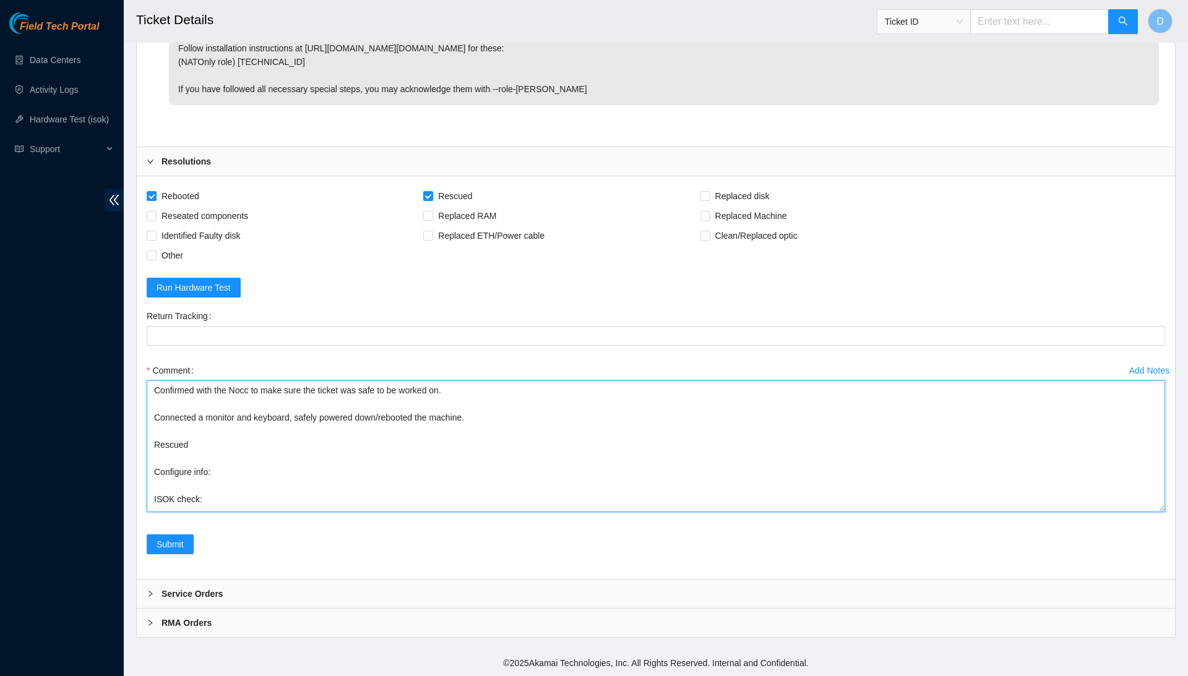
scroll to position [0, 0]
click at [255, 503] on textarea "Confirmed with the Nocc to make sure the ticket was safe to be worked on. Conne…" at bounding box center [656, 446] width 1018 height 132
click at [251, 506] on textarea "Confirmed with the Nocc to make sure the ticket was safe to be worked on. Conne…" at bounding box center [656, 446] width 1018 height 132
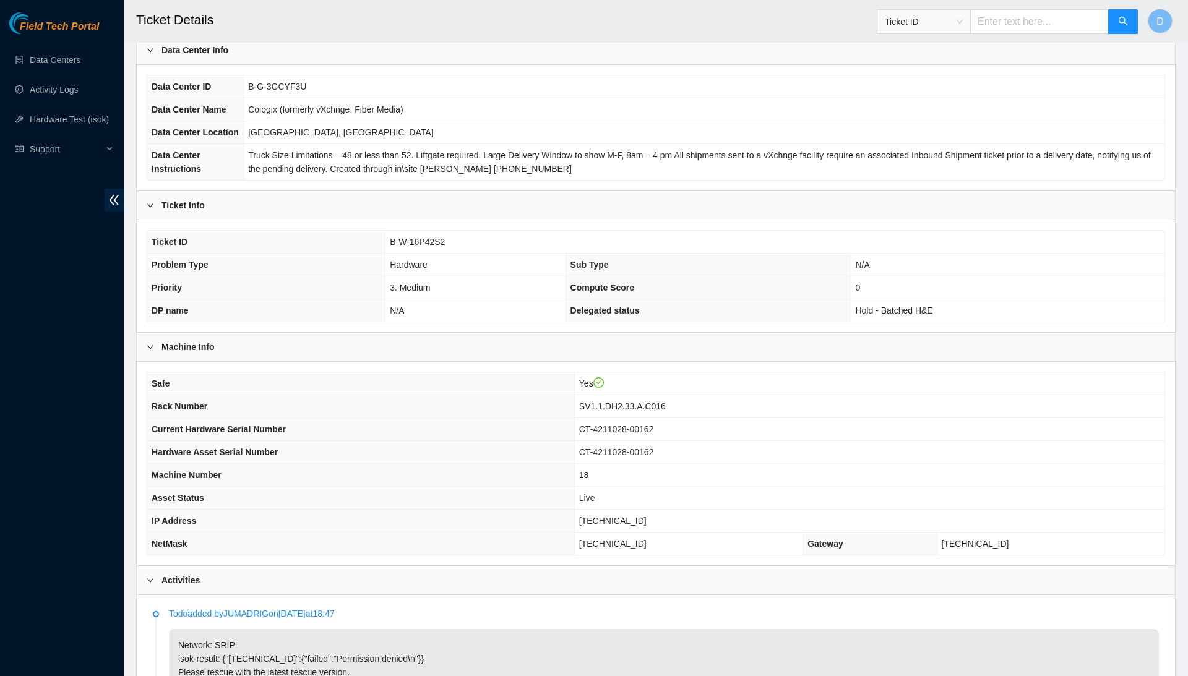
scroll to position [66, 0]
drag, startPoint x: 150, startPoint y: 429, endPoint x: 1045, endPoint y: 576, distance: 907.0
click at [1045, 554] on div "Safe Yes Rack Number SV1.1.DH2.33.A.C016 Current Hardware Serial Number CT-4211…" at bounding box center [656, 462] width 1018 height 184
copy tbody "Safe Yes"
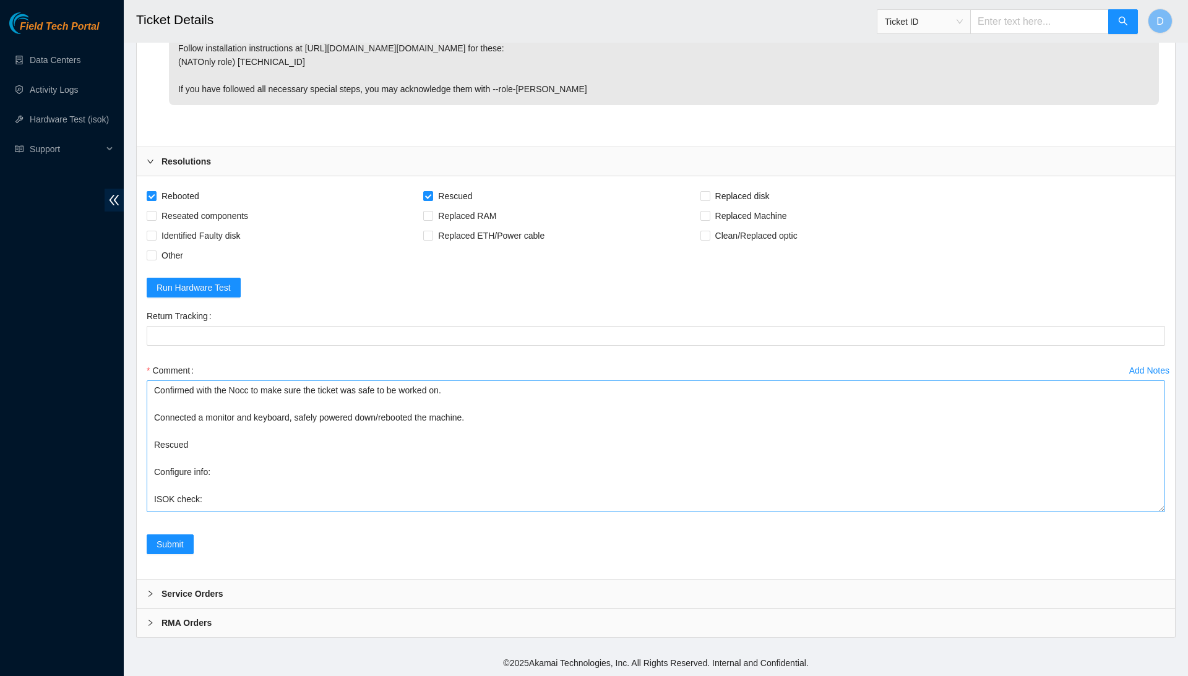
scroll to position [1082, 0]
click at [196, 477] on textarea "Confirmed with the Nocc to make sure the ticket was safe to be worked on. Conne…" at bounding box center [656, 446] width 1018 height 132
paste textarea "Rack Number SV1.1.DH2.33.A.C016 Current Hardware Serial Number CT-4211028-00162…"
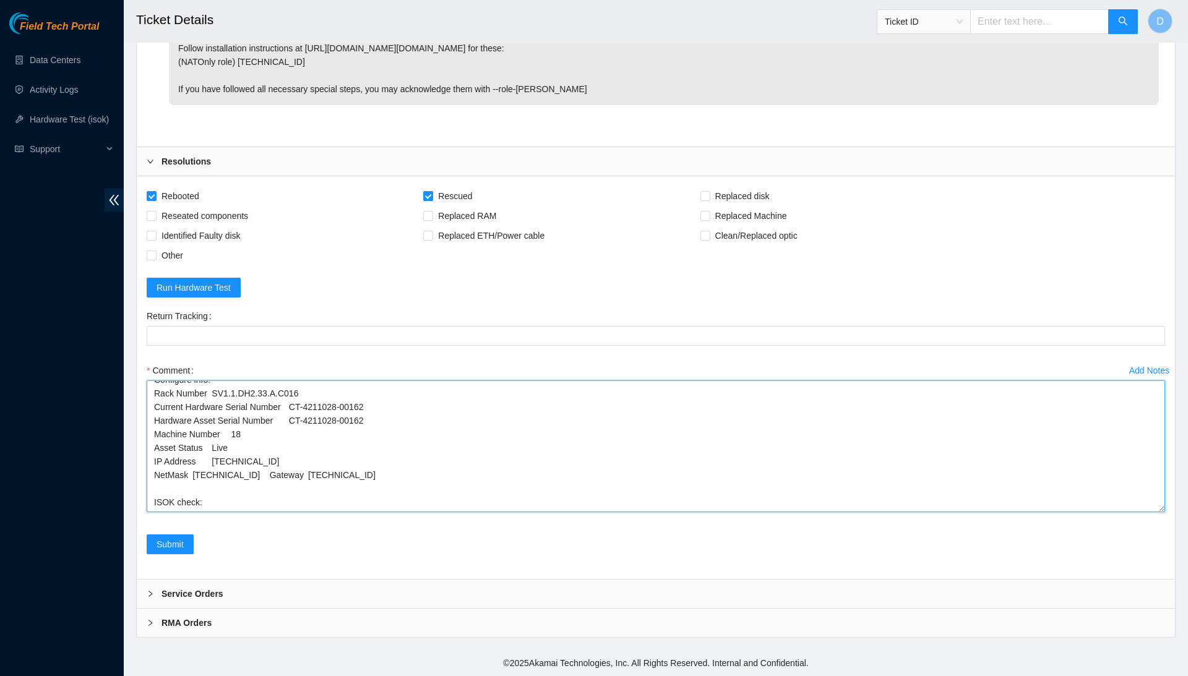
click at [277, 460] on textarea "Confirmed with the Nocc to make sure the ticket was safe to be worked on. Conne…" at bounding box center [656, 446] width 1018 height 132
click at [194, 472] on textarea "Confirmed with the Nocc to make sure the ticket was safe to be worked on. Conne…" at bounding box center [656, 446] width 1018 height 132
click at [194, 464] on textarea "Confirmed with the Nocc to make sure the ticket was safe to be worked on. Conne…" at bounding box center [656, 446] width 1018 height 132
click at [215, 448] on textarea "Confirmed with the Nocc to make sure the ticket was safe to be worked on. Conne…" at bounding box center [656, 446] width 1018 height 132
click at [220, 432] on textarea "Confirmed with the Nocc to make sure the ticket was safe to be worked on. Conne…" at bounding box center [656, 446] width 1018 height 132
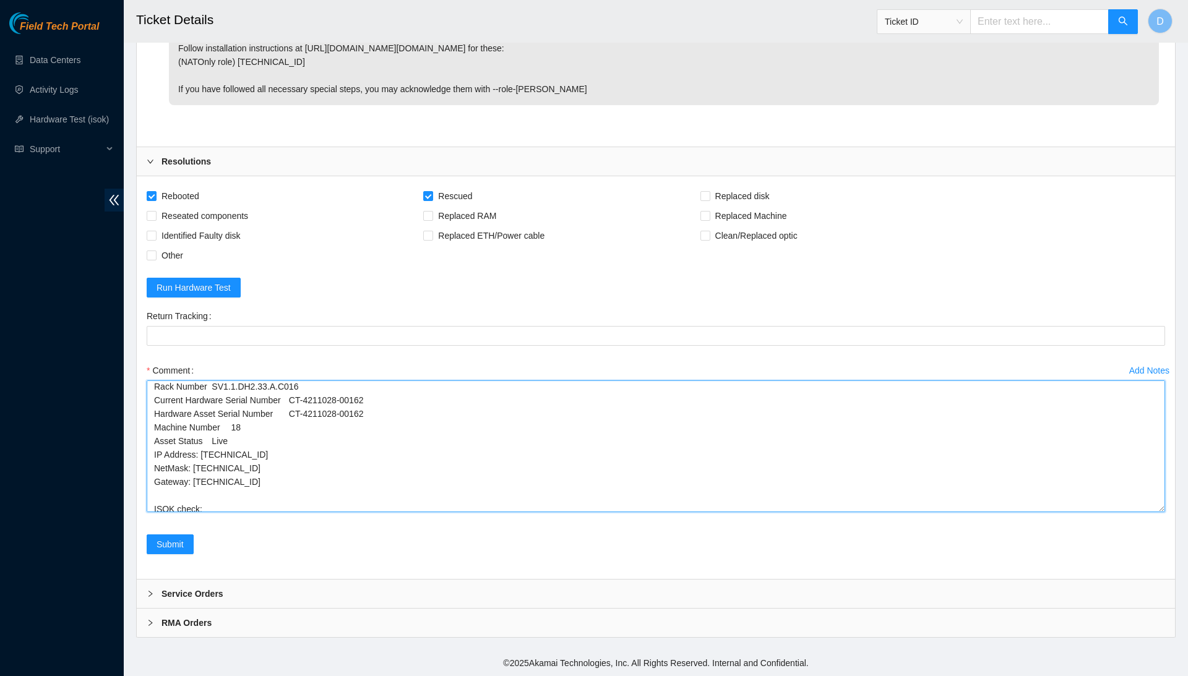
click at [220, 432] on textarea "Confirmed with the Nocc to make sure the ticket was safe to be worked on. Conne…" at bounding box center [656, 446] width 1018 height 132
click at [235, 422] on textarea "Confirmed with the Nocc to make sure the ticket was safe to be worked on. Conne…" at bounding box center [656, 446] width 1018 height 132
click at [293, 409] on textarea "Confirmed with the Nocc to make sure the ticket was safe to be worked on. Conne…" at bounding box center [656, 446] width 1018 height 132
click at [298, 401] on textarea "Confirmed with the Nocc to make sure the ticket was safe to be worked on. Conne…" at bounding box center [656, 446] width 1018 height 132
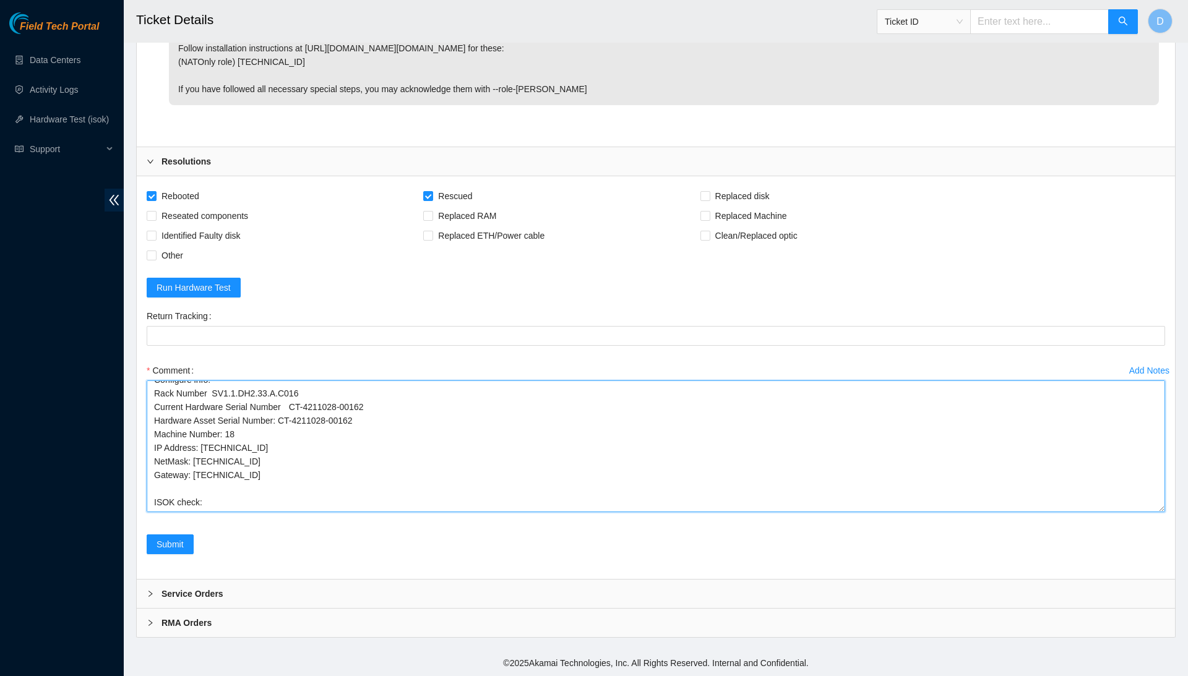
click at [296, 396] on textarea "Confirmed with the Nocc to make sure the ticket was safe to be worked on. Conne…" at bounding box center [656, 446] width 1018 height 132
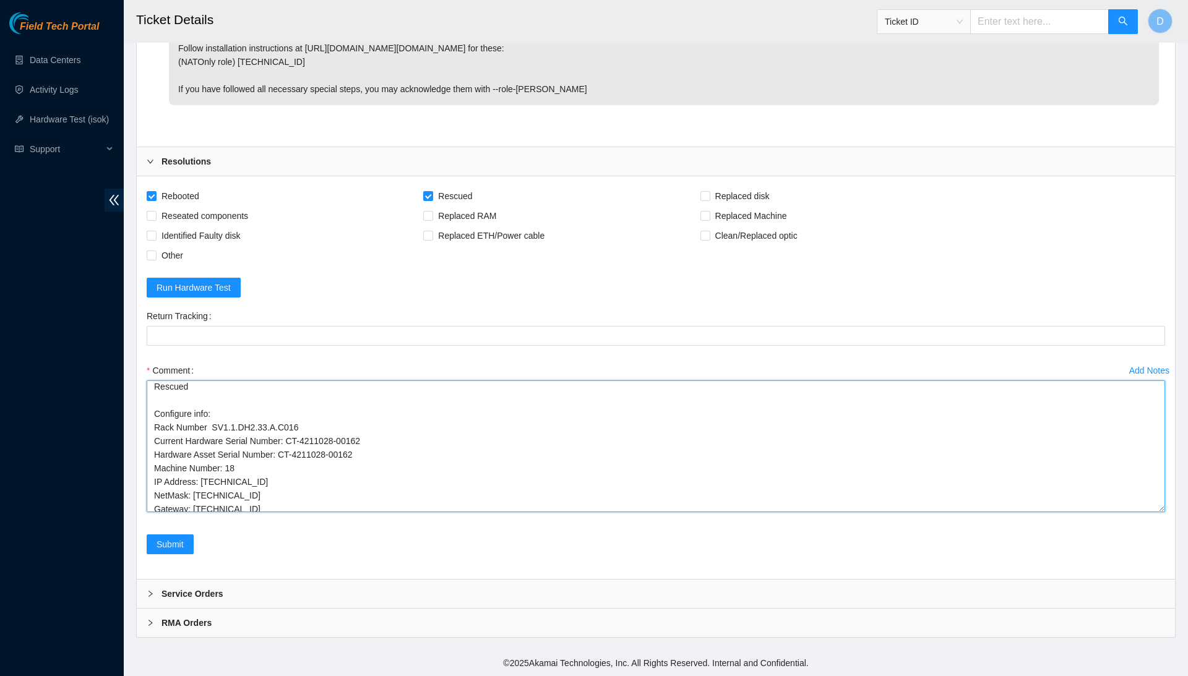
click at [213, 424] on textarea "Confirmed with the Nocc to make sure the ticket was safe to be worked on. Conne…" at bounding box center [656, 446] width 1018 height 132
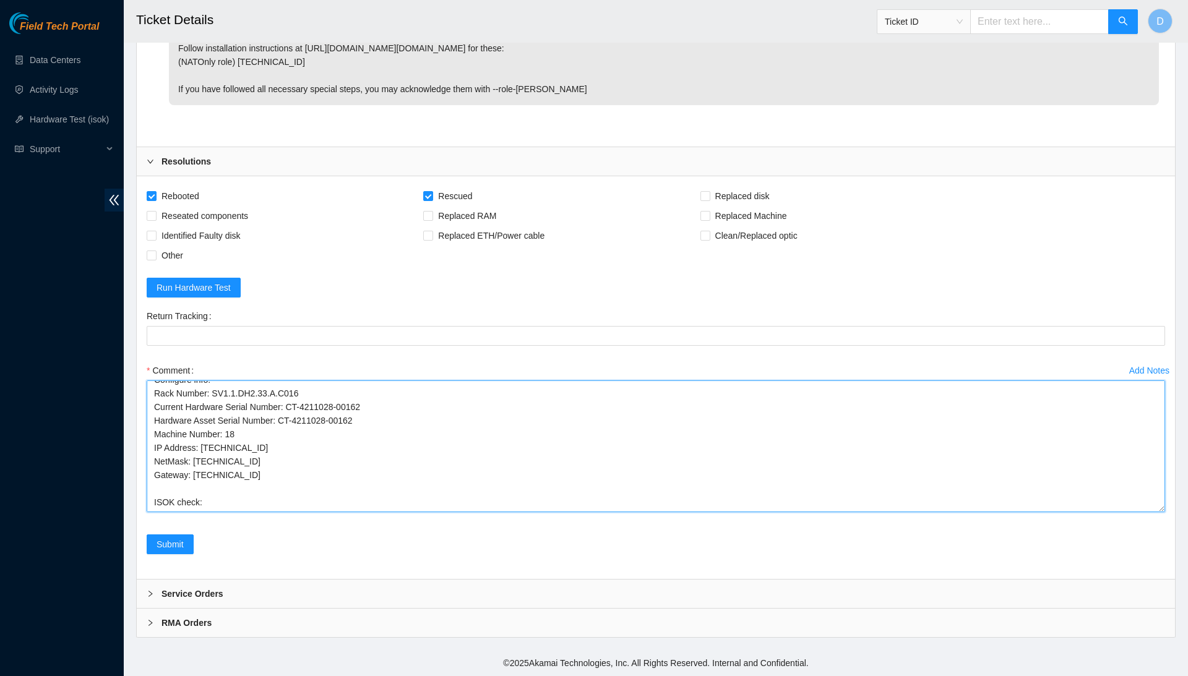
scroll to position [99, 0]
click at [306, 512] on textarea "Confirmed with the Nocc to make sure the ticket was safe to be worked on. Conne…" at bounding box center [656, 446] width 1018 height 132
click at [295, 512] on textarea "Confirmed with the Nocc to make sure the ticket was safe to be worked on. Conne…" at bounding box center [656, 446] width 1018 height 132
paste textarea "96.6.144.37 : passed: ok"
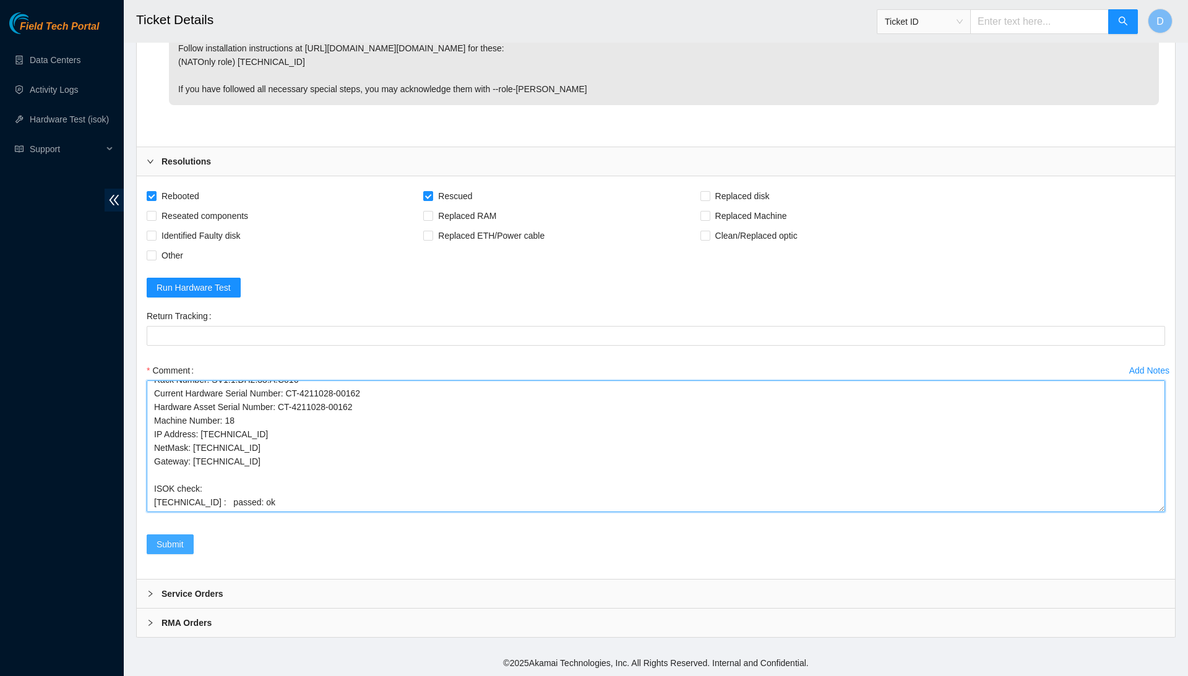
type textarea "Confirmed with the Nocc to make sure the ticket was safe to be worked on. Conne…"
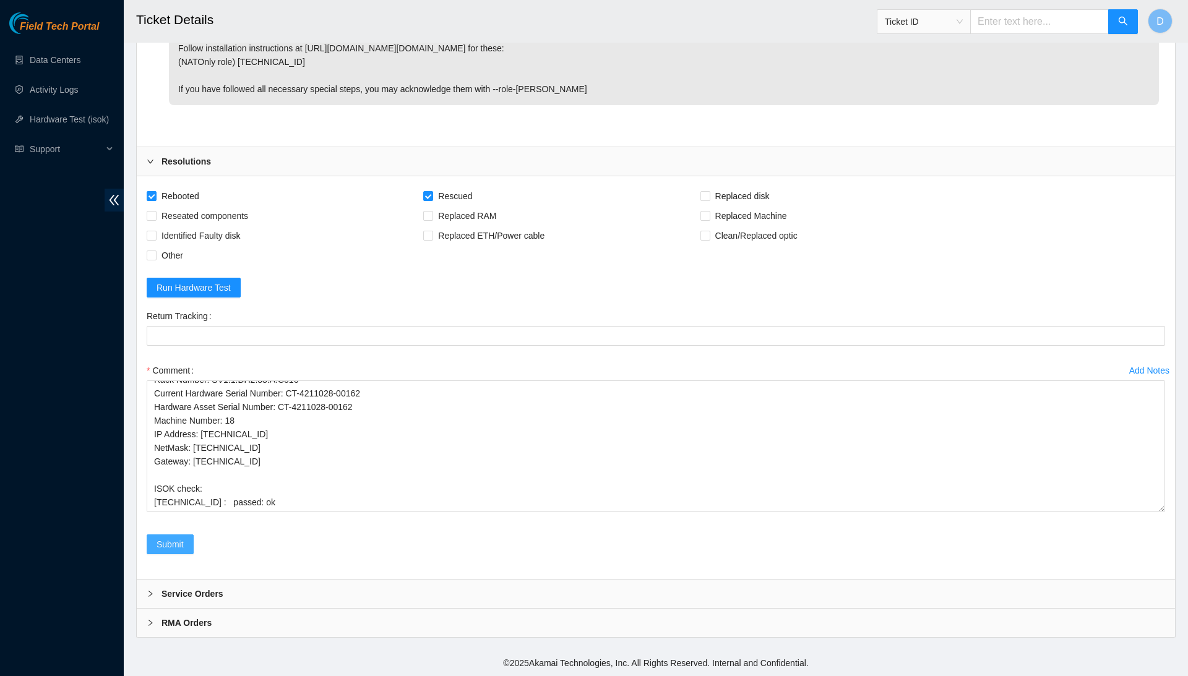
click at [182, 551] on span "Submit" at bounding box center [169, 544] width 27 height 14
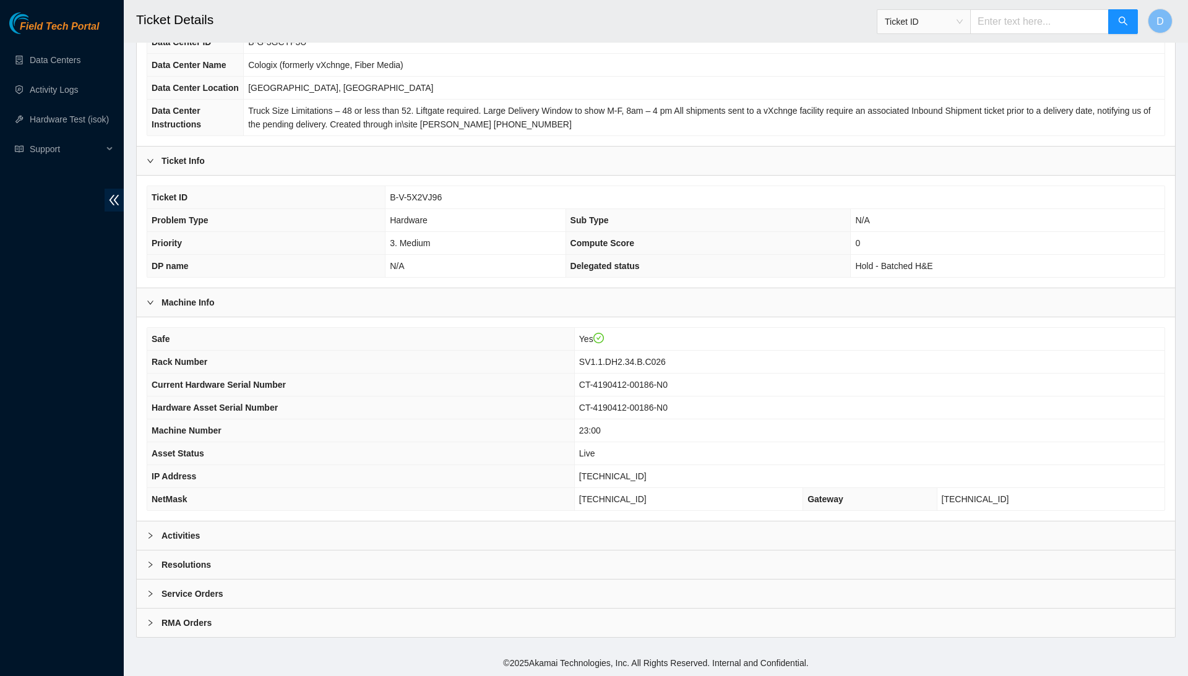
scroll to position [131, 0]
click at [298, 570] on div "Resolutions" at bounding box center [656, 564] width 1038 height 28
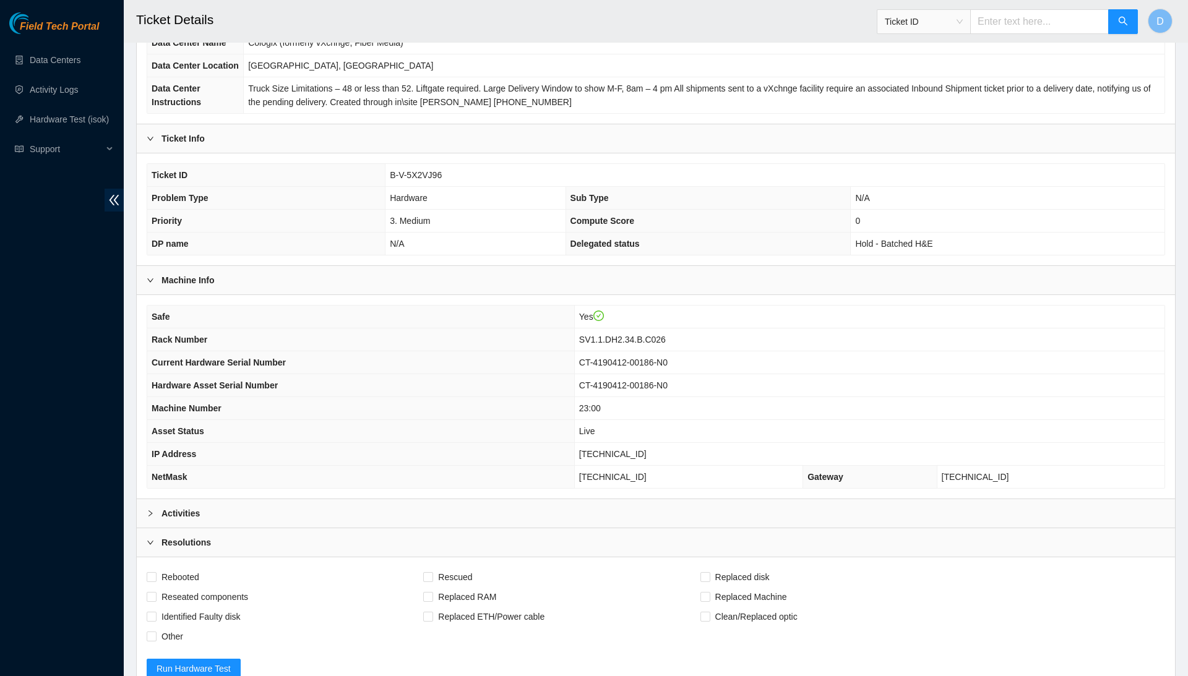
click at [323, 528] on div "Activities" at bounding box center [656, 513] width 1038 height 28
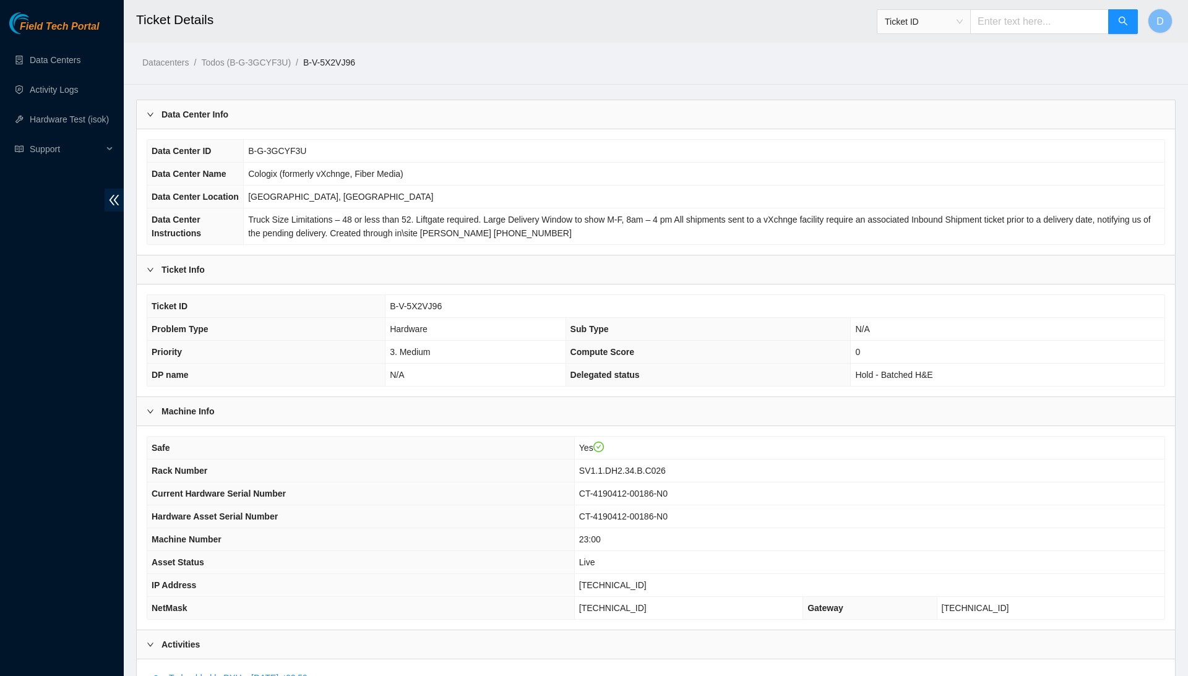
scroll to position [0, 0]
click at [399, 318] on td "B-V-5X2VJ96" at bounding box center [774, 306] width 779 height 23
click at [411, 318] on td "B-V-5X2VJ96" at bounding box center [774, 306] width 779 height 23
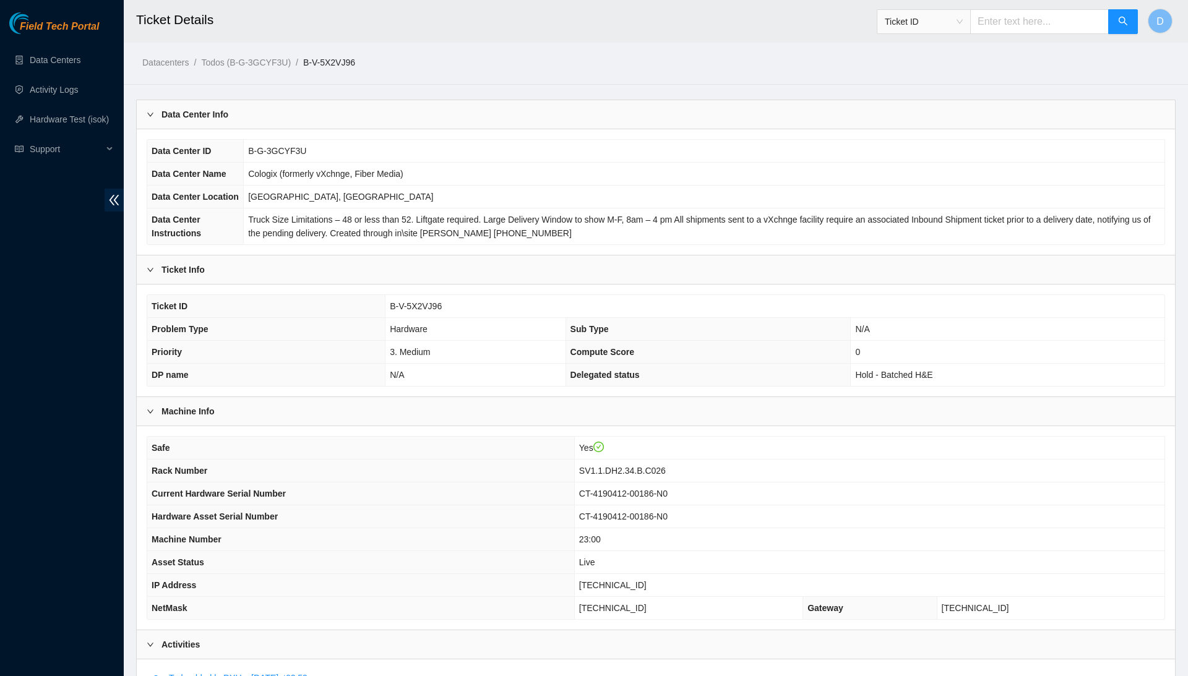
click at [417, 311] on span "B-V-5X2VJ96" at bounding box center [416, 306] width 52 height 10
copy span "B-V-5X2VJ96"
click at [426, 311] on span "B-V-5WJYQBU" at bounding box center [421, 306] width 59 height 10
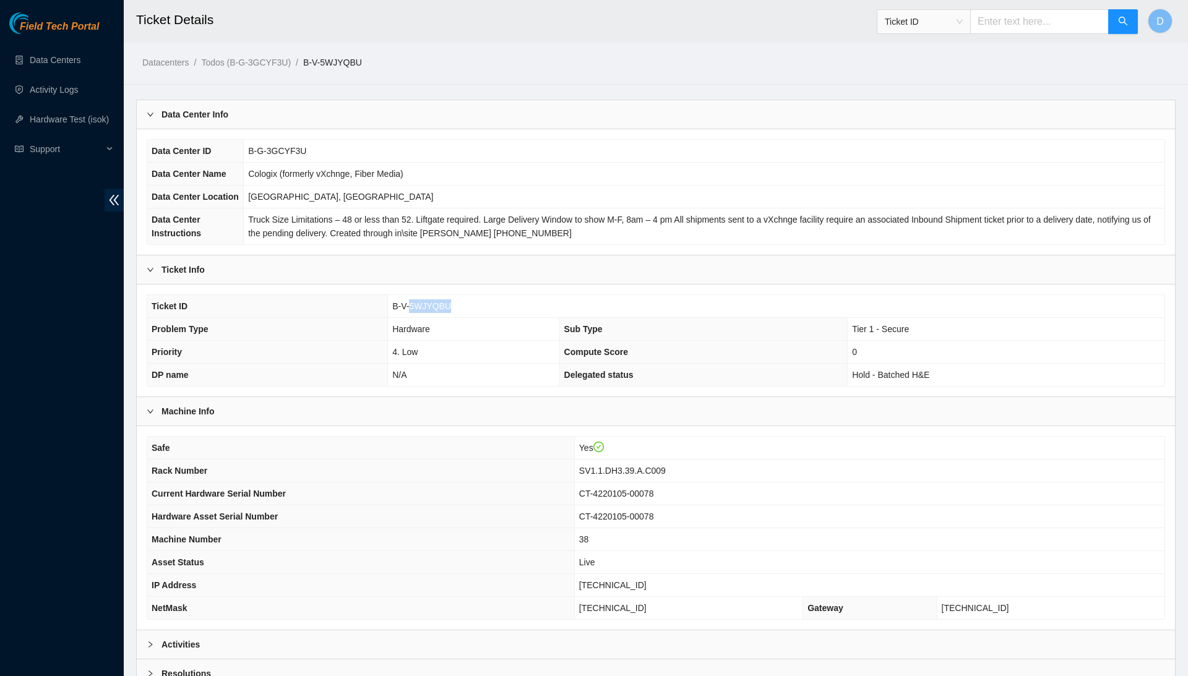
click at [426, 311] on span "B-V-5WJYQBU" at bounding box center [421, 306] width 59 height 10
copy span "B-V-5WJYQBU"
